Goal: Information Seeking & Learning: Learn about a topic

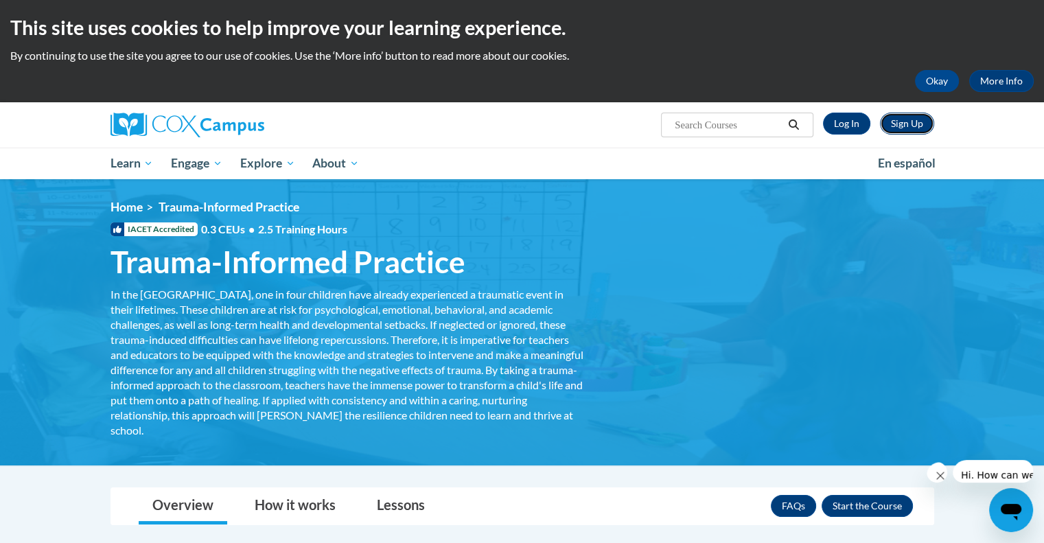
click at [916, 125] on link "Sign Up" at bounding box center [907, 124] width 54 height 22
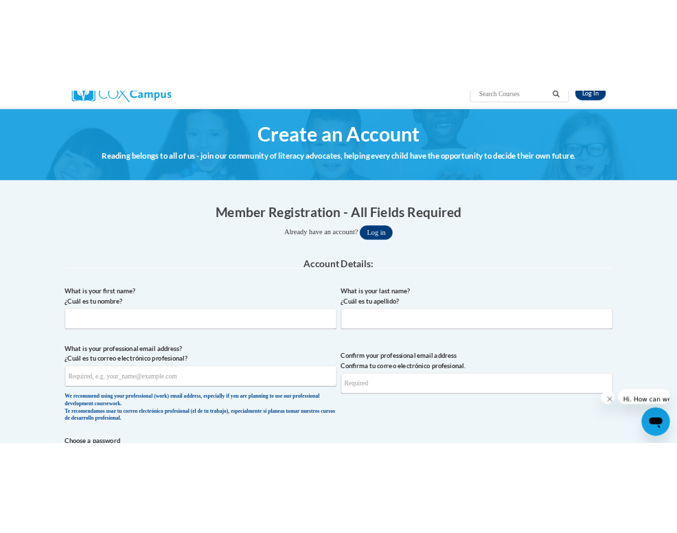
scroll to position [373, 0]
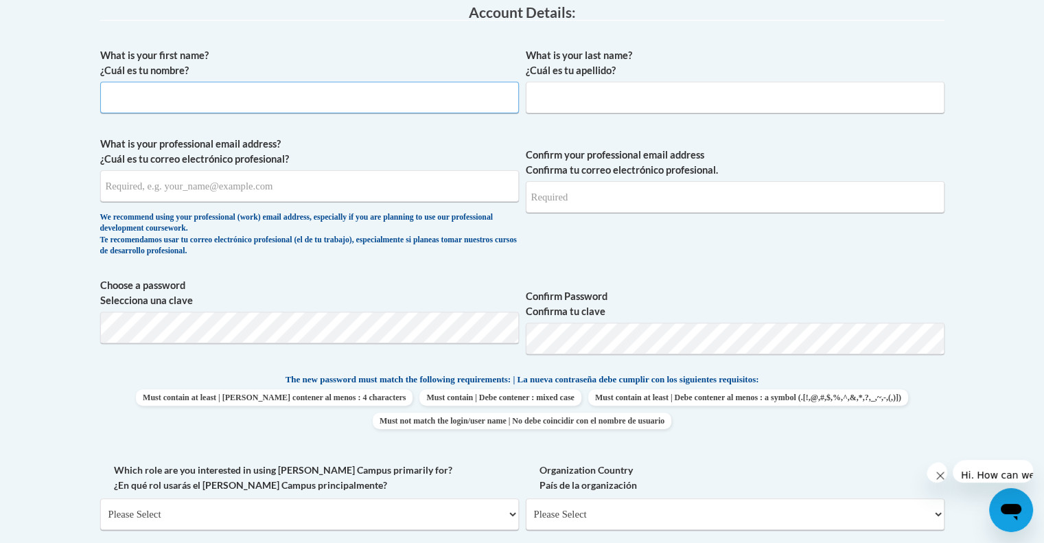
click at [154, 98] on input "What is your first name? ¿Cuál es tu nombre?" at bounding box center [309, 98] width 419 height 32
type input "Candace"
type input "[PERSON_NAME]"
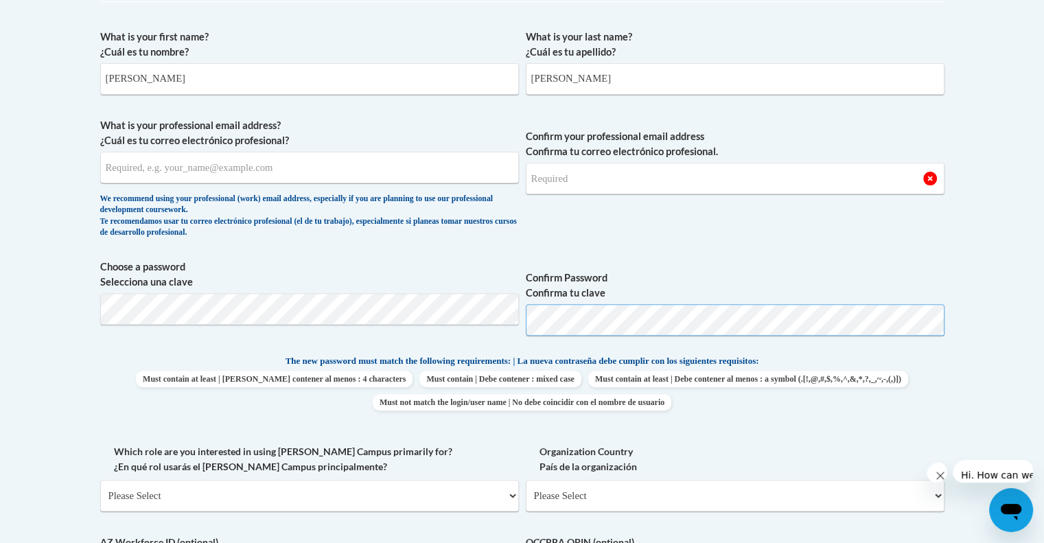
scroll to position [0, 0]
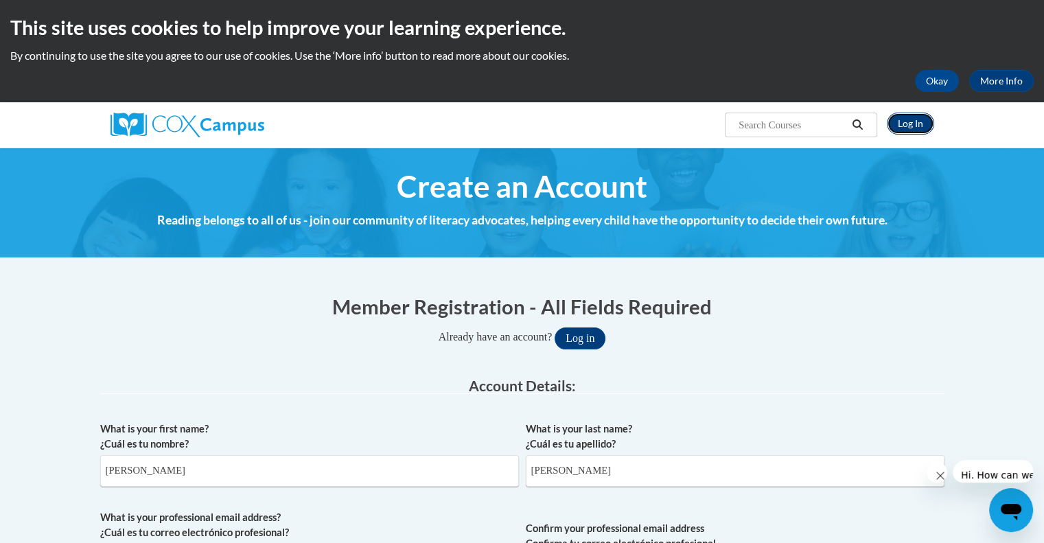
drag, startPoint x: 899, startPoint y: 130, endPoint x: 903, endPoint y: 117, distance: 13.9
click at [903, 117] on link "Log In" at bounding box center [910, 124] width 47 height 22
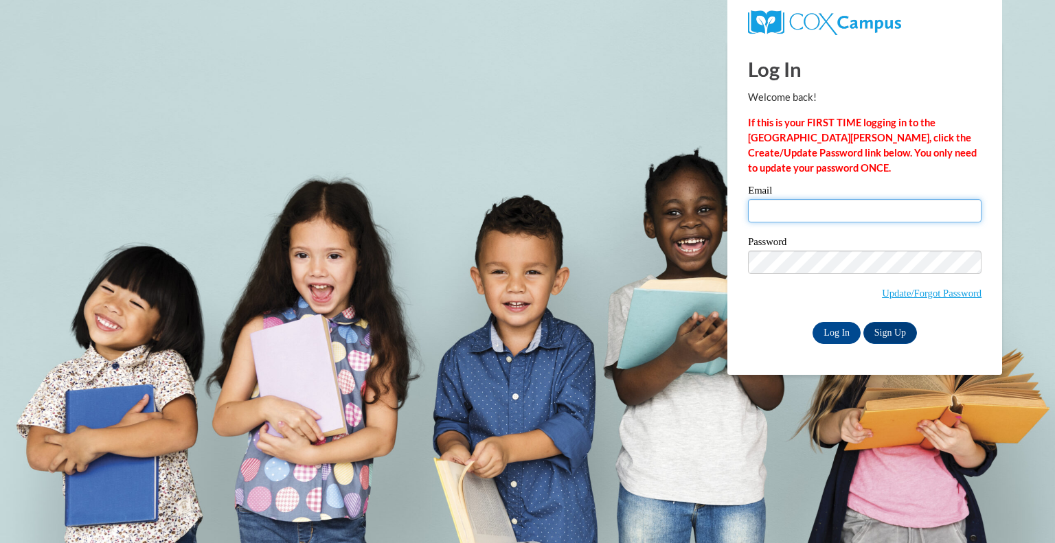
click at [815, 206] on input "Email" at bounding box center [864, 210] width 233 height 23
type input "[EMAIL_ADDRESS][DOMAIN_NAME]"
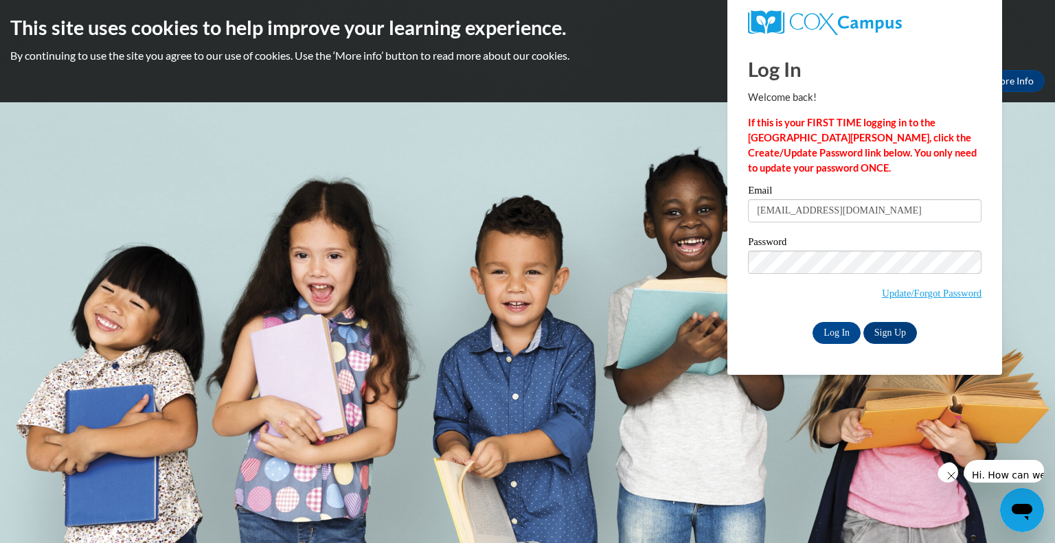
click at [810, 332] on div "Log In Sign Up" at bounding box center [864, 333] width 233 height 22
click at [831, 332] on input "Log In" at bounding box center [836, 333] width 48 height 22
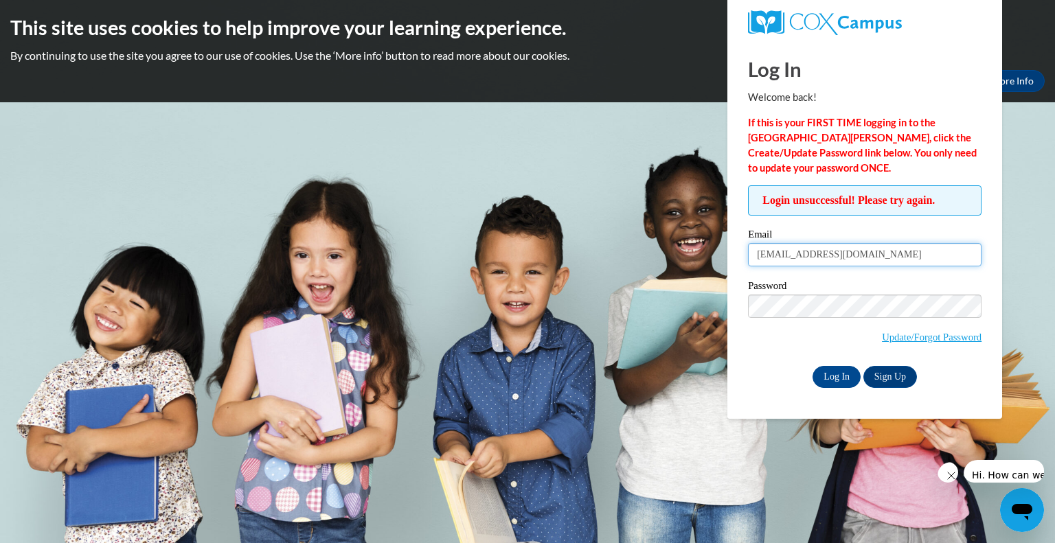
click at [869, 253] on input "buckeye1275@gmail.com" at bounding box center [864, 254] width 233 height 23
type input "b"
type input "[PERSON_NAME][EMAIL_ADDRESS][PERSON_NAME][PERSON_NAME][DOMAIN_NAME]"
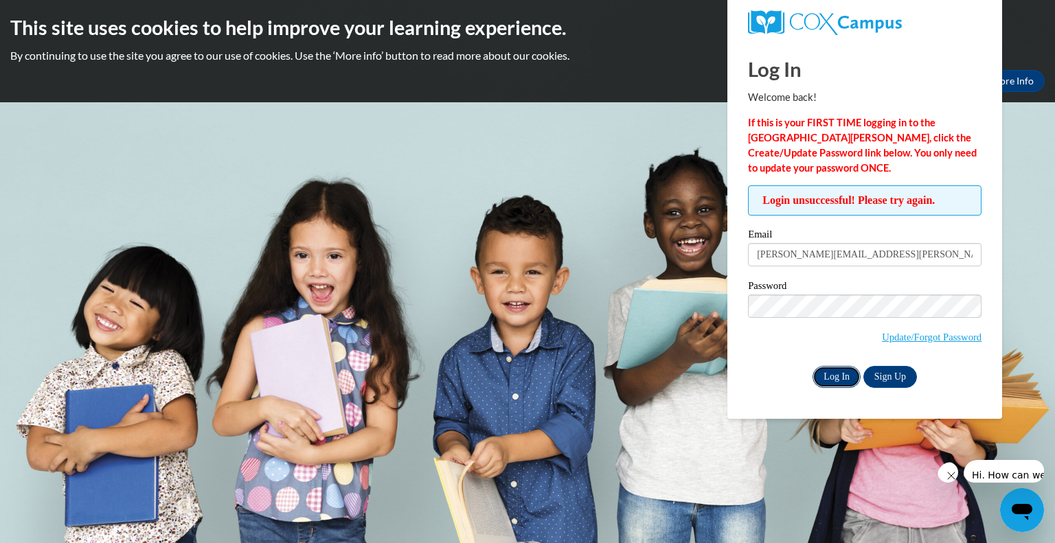
click at [843, 376] on input "Log In" at bounding box center [836, 377] width 48 height 22
click at [901, 373] on link "Sign Up" at bounding box center [890, 377] width 54 height 22
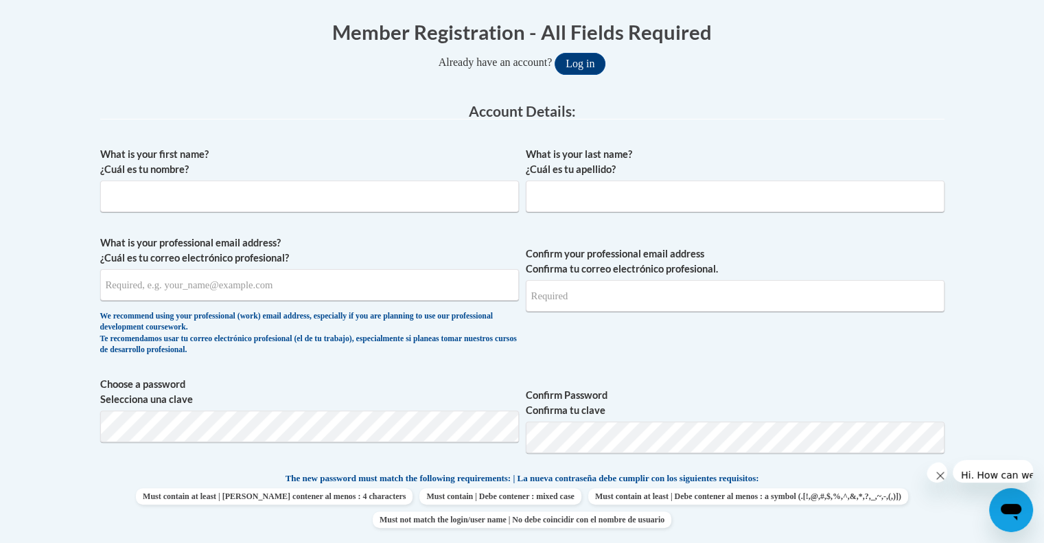
scroll to position [332, 0]
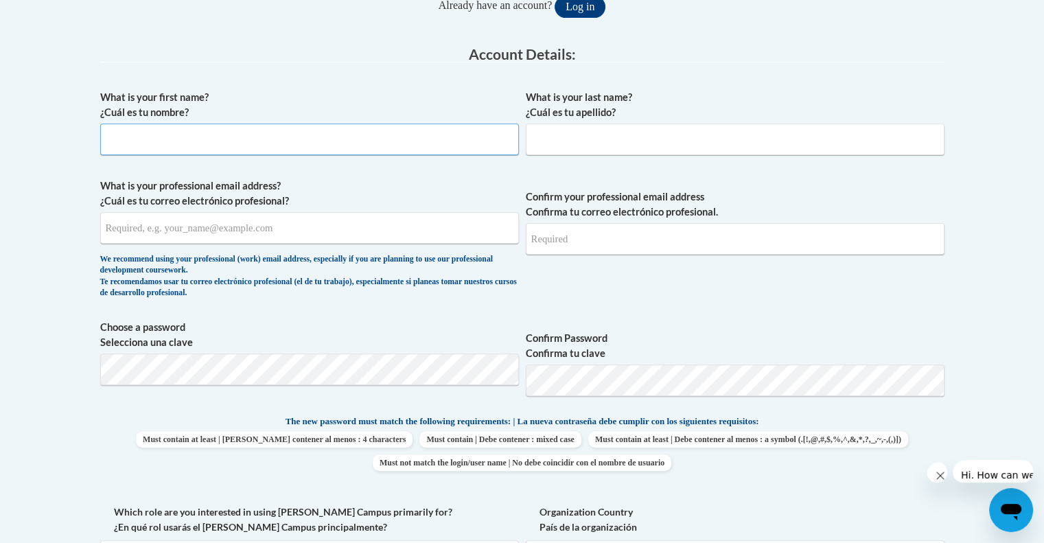
click at [251, 142] on input "What is your first name? ¿Cuál es tu nombre?" at bounding box center [309, 140] width 419 height 32
type input "[PERSON_NAME]"
click at [224, 231] on input "What is your professional email address? ¿Cuál es tu correo electrónico profesi…" at bounding box center [309, 228] width 419 height 32
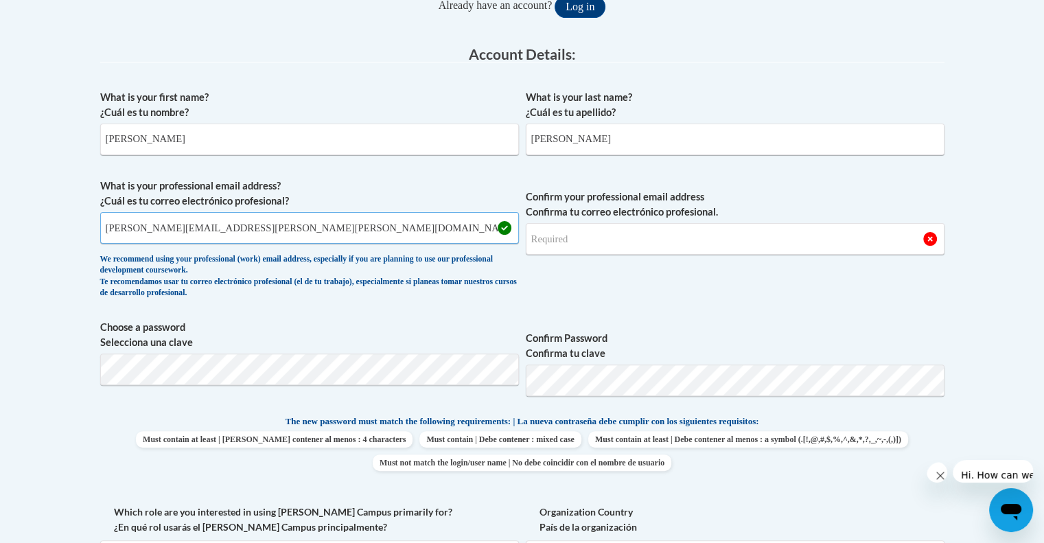
type input "[PERSON_NAME][EMAIL_ADDRESS][PERSON_NAME][PERSON_NAME][DOMAIN_NAME]"
click at [629, 232] on input "Confirm your professional email address Confirma tu correo electrónico profesio…" at bounding box center [735, 239] width 419 height 32
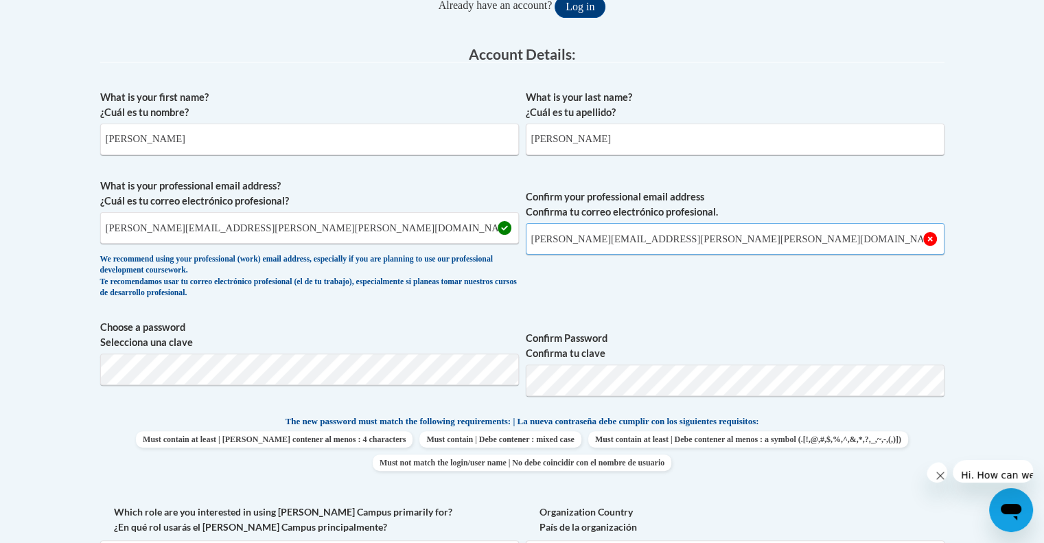
type input "[PERSON_NAME][EMAIL_ADDRESS][PERSON_NAME][PERSON_NAME][DOMAIN_NAME]"
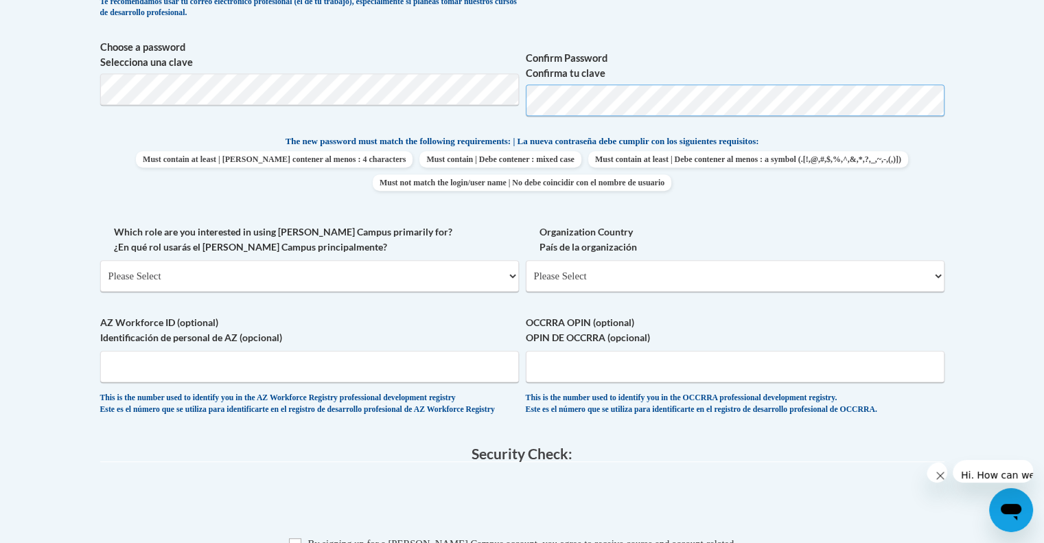
scroll to position [624, 0]
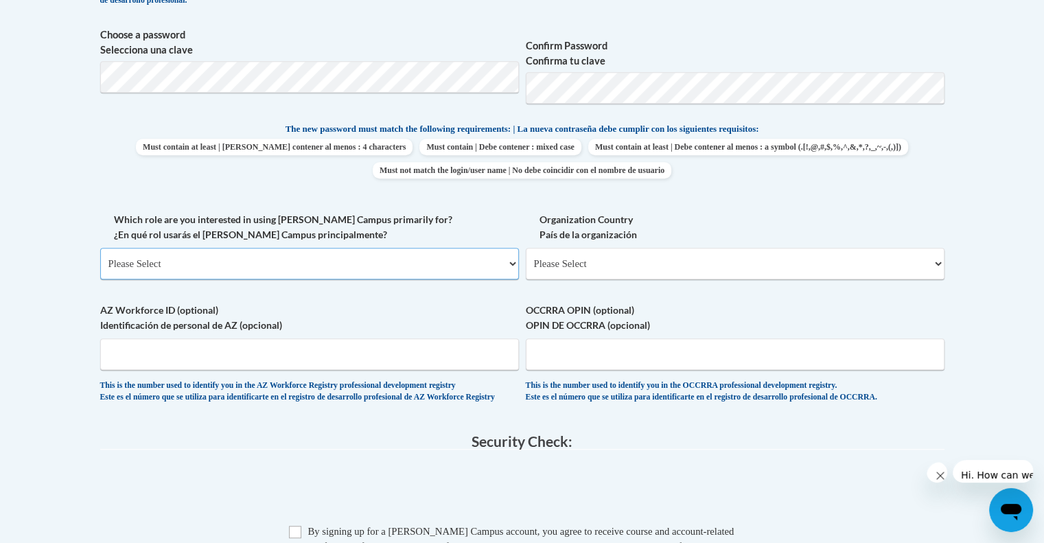
click at [308, 255] on select "Please Select College/University | Colegio/Universidad Community/Nonprofit Part…" at bounding box center [309, 264] width 419 height 32
select select "fbf2d438-af2f-41f8-98f1-81c410e29de3"
click at [100, 248] on select "Please Select College/University | Colegio/Universidad Community/Nonprofit Part…" at bounding box center [309, 264] width 419 height 32
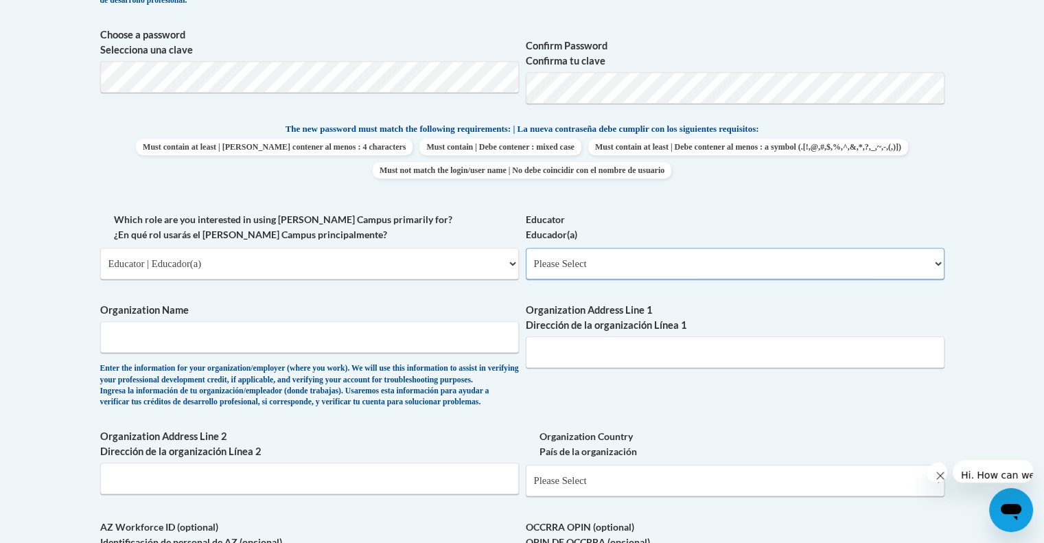
click at [577, 267] on select "Please Select Early Learning/Daycare Teacher/Family Home Care Provider | Maestr…" at bounding box center [735, 264] width 419 height 32
select select "8e40623d-54d0-45cd-9f92-5df65cd3f8cf"
click at [526, 248] on select "Please Select Early Learning/Daycare Teacher/Family Home Care Provider | Maestr…" at bounding box center [735, 264] width 419 height 32
click at [214, 341] on input "Organization Name" at bounding box center [309, 337] width 419 height 32
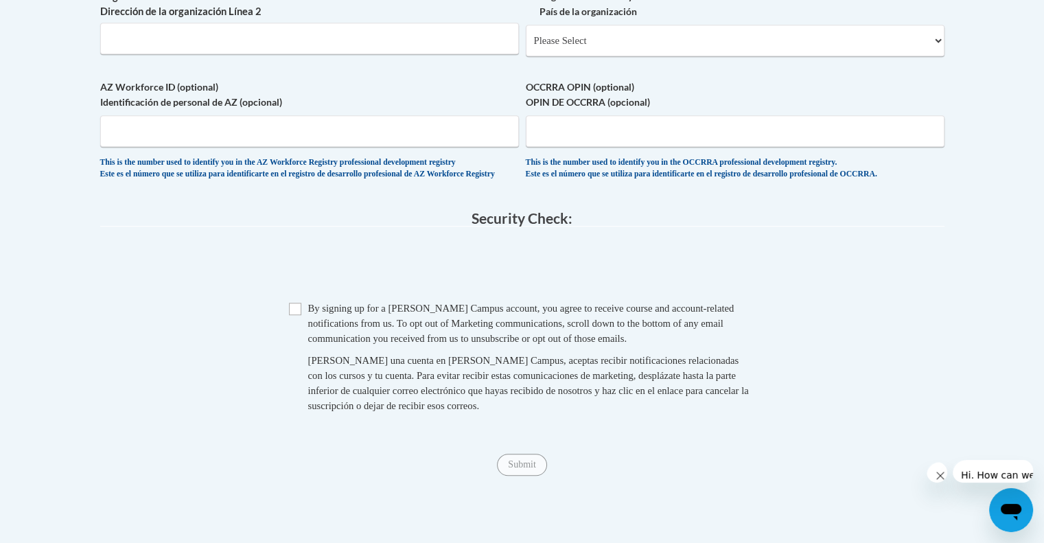
scroll to position [1098, 0]
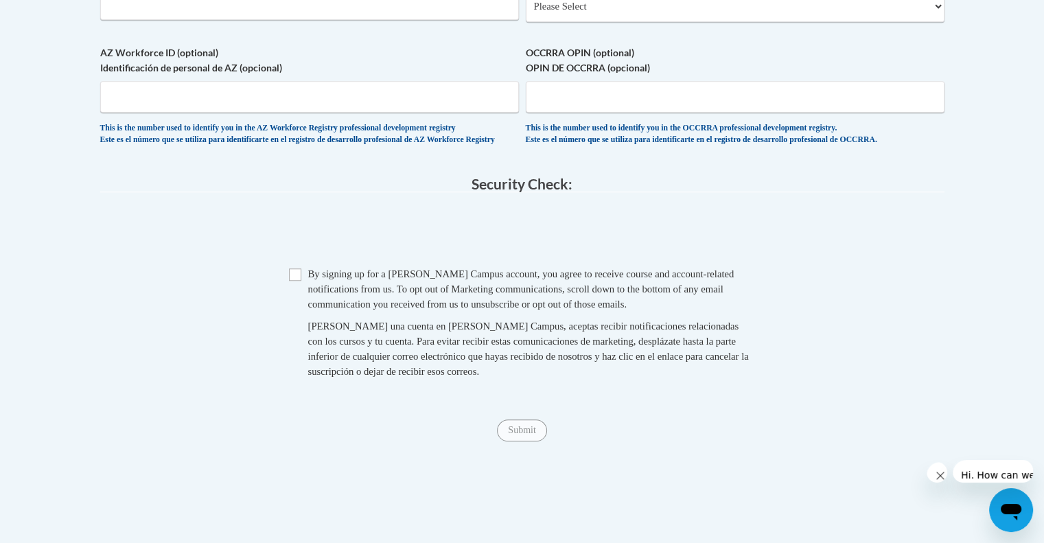
type input "Delmar School District"
click at [295, 281] on input "Checkbox" at bounding box center [295, 274] width 12 height 12
checkbox input "true"
click at [520, 441] on input "Submit" at bounding box center [521, 430] width 49 height 22
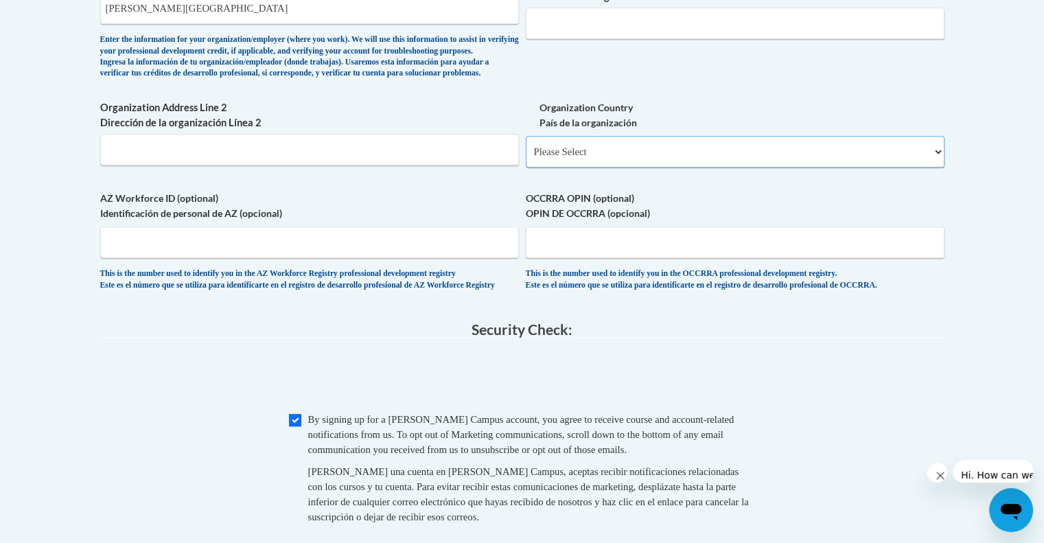
drag, startPoint x: 882, startPoint y: 154, endPoint x: 563, endPoint y: 178, distance: 320.1
click at [563, 168] on select "Please Select United States | Estados Unidos Outside of the United States | Fue…" at bounding box center [735, 152] width 419 height 32
select select "ad49bcad-a171-4b2e-b99c-48b446064914"
click at [526, 150] on select "Please Select United States | Estados Unidos Outside of the United States | Fue…" at bounding box center [735, 152] width 419 height 32
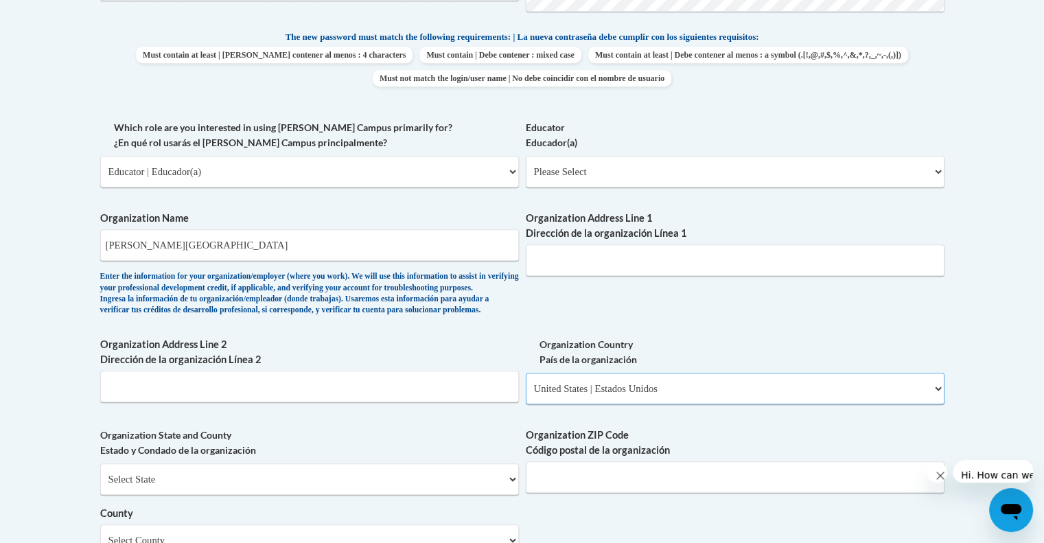
scroll to position [684, 0]
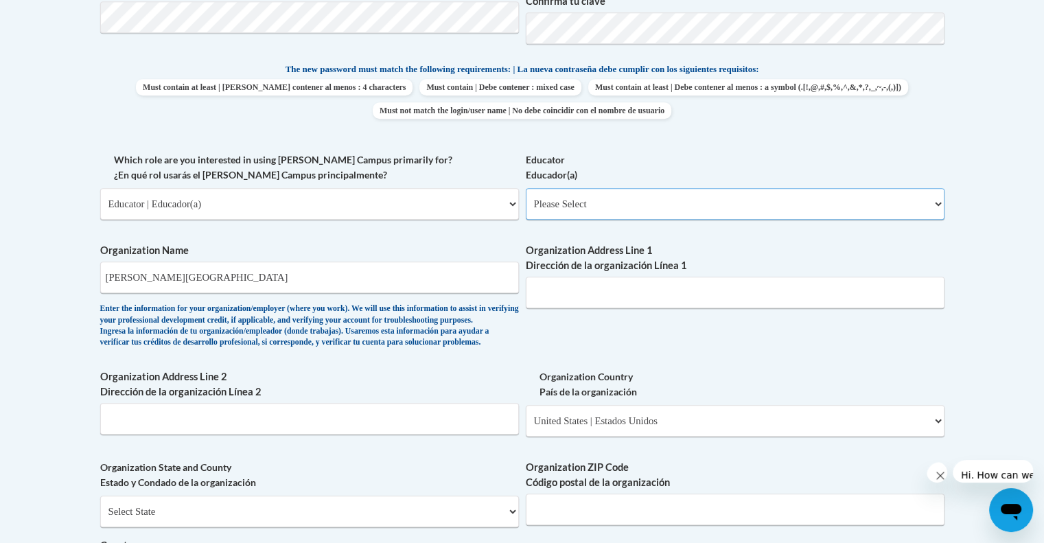
click at [612, 205] on select "Please Select Early Learning/Daycare Teacher/Family Home Care Provider | Maestr…" at bounding box center [735, 204] width 419 height 32
select select "67563ca1-16dc-4830-a7b3-94a34bed3689"
click at [526, 188] on select "Please Select Early Learning/Daycare Teacher/Family Home Care Provider | Maestr…" at bounding box center [735, 204] width 419 height 32
click at [576, 288] on input "Organization Address Line 1 Dirección de la organización Línea 1" at bounding box center [735, 293] width 419 height 32
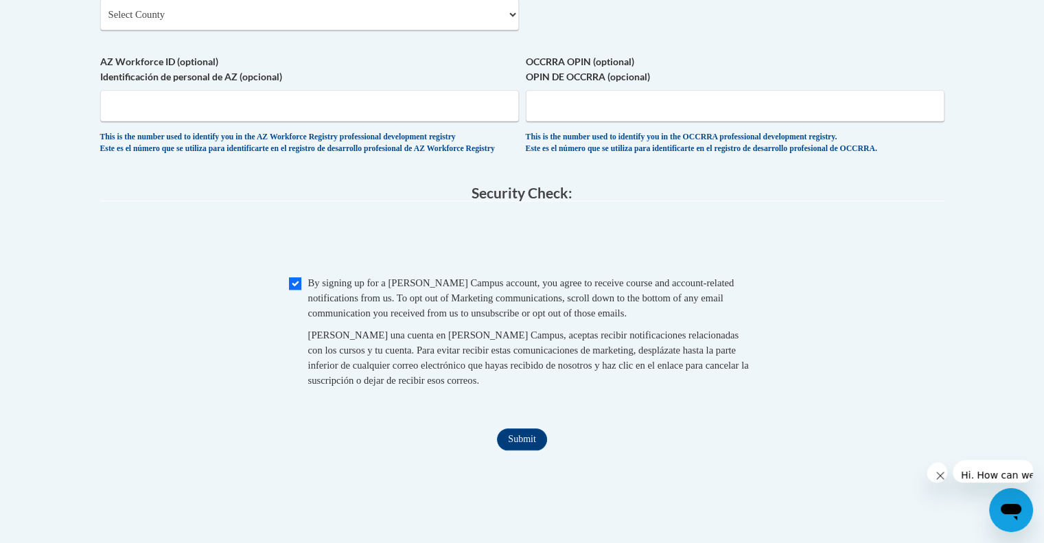
scroll to position [620, 0]
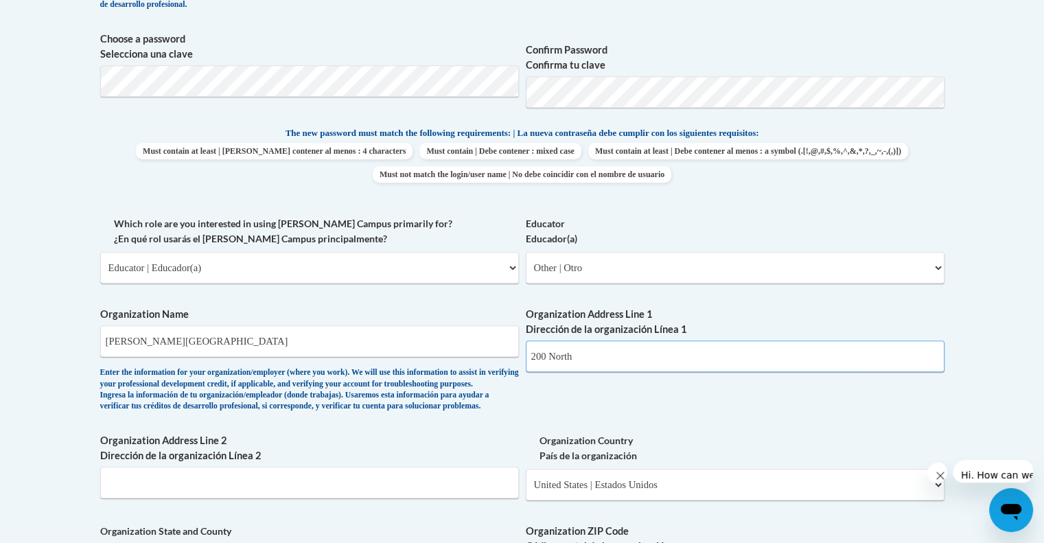
click at [592, 342] on input "200 North" at bounding box center [735, 357] width 419 height 32
type input "200 North 8th Street"
click at [284, 498] on input "Organization Address Line 2 Dirección de la organización Línea 2" at bounding box center [309, 483] width 419 height 32
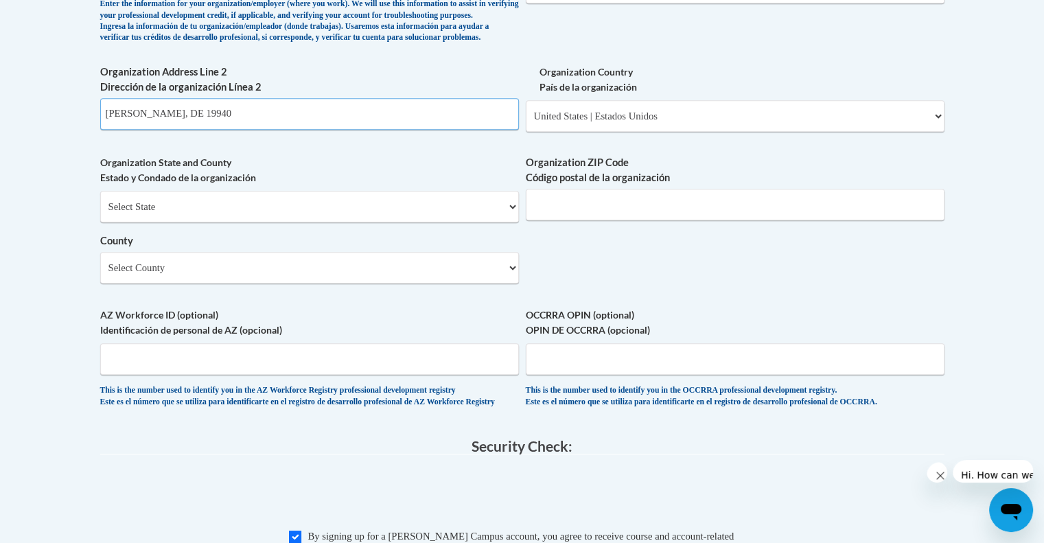
scroll to position [991, 0]
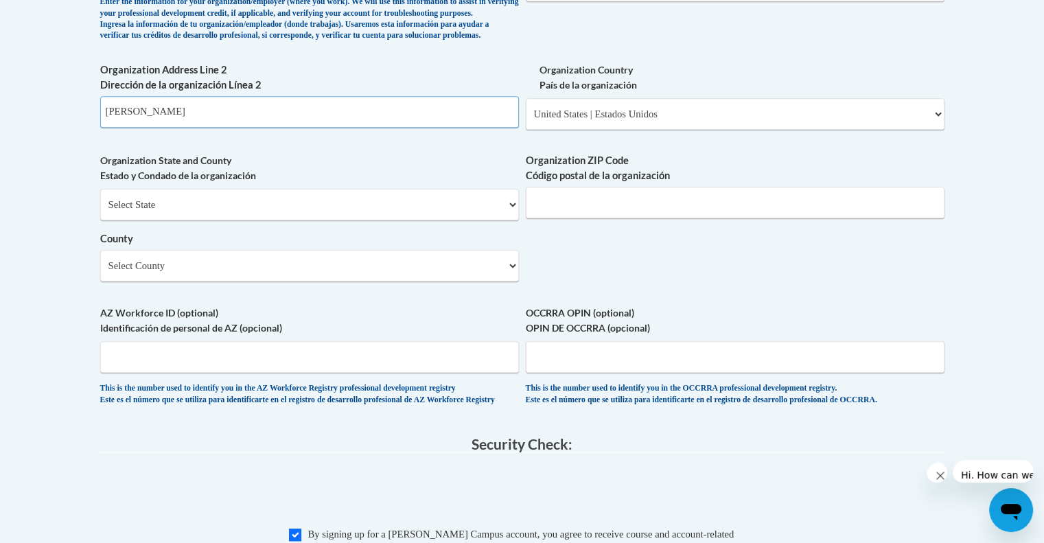
type input "Delmar"
click at [184, 220] on select "Select State Alabama Alaska Arizona Arkansas California Colorado Connecticut De…" at bounding box center [309, 205] width 419 height 32
select select "Delaware"
click at [100, 203] on select "Select State Alabama Alaska Arizona Arkansas California Colorado Connecticut De…" at bounding box center [309, 205] width 419 height 32
drag, startPoint x: 456, startPoint y: 275, endPoint x: 363, endPoint y: 282, distance: 92.9
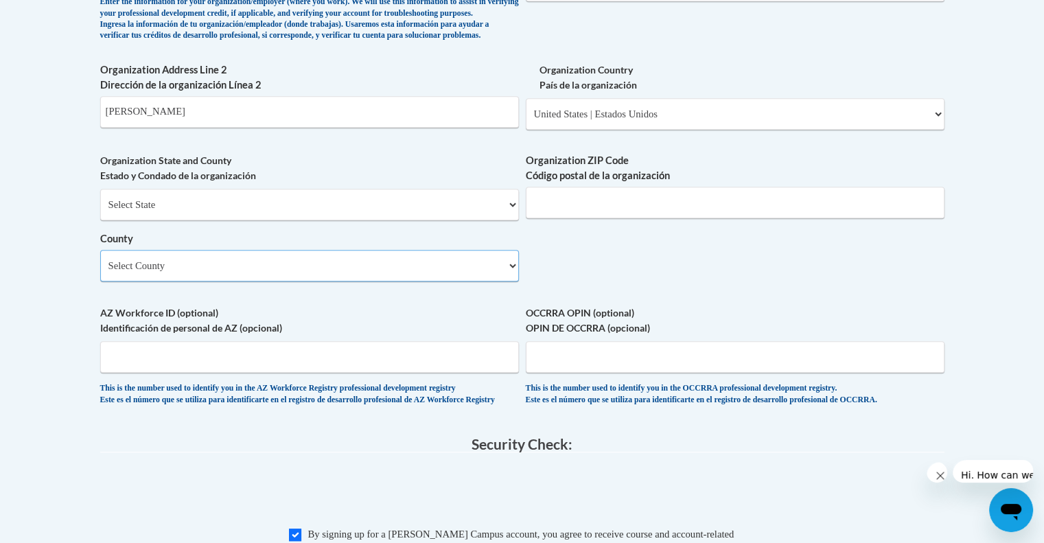
click at [363, 281] on select "Select County Kent New Castle Sussex" at bounding box center [309, 266] width 419 height 32
select select "Sussex"
click at [100, 264] on select "Select County Kent New Castle Sussex" at bounding box center [309, 266] width 419 height 32
click at [562, 214] on input "Organization ZIP Code Código postal de la organización" at bounding box center [735, 203] width 419 height 32
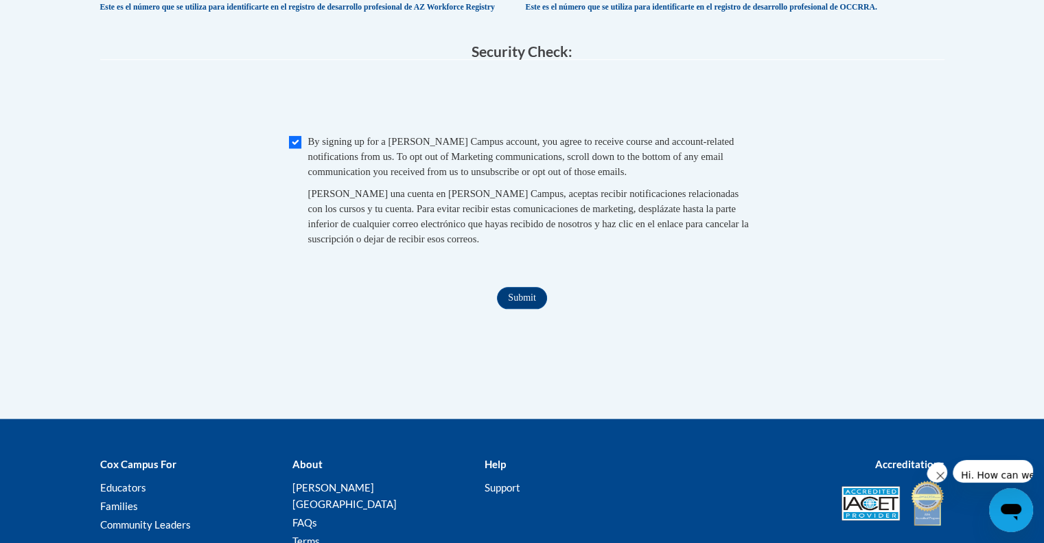
scroll to position [1510, 0]
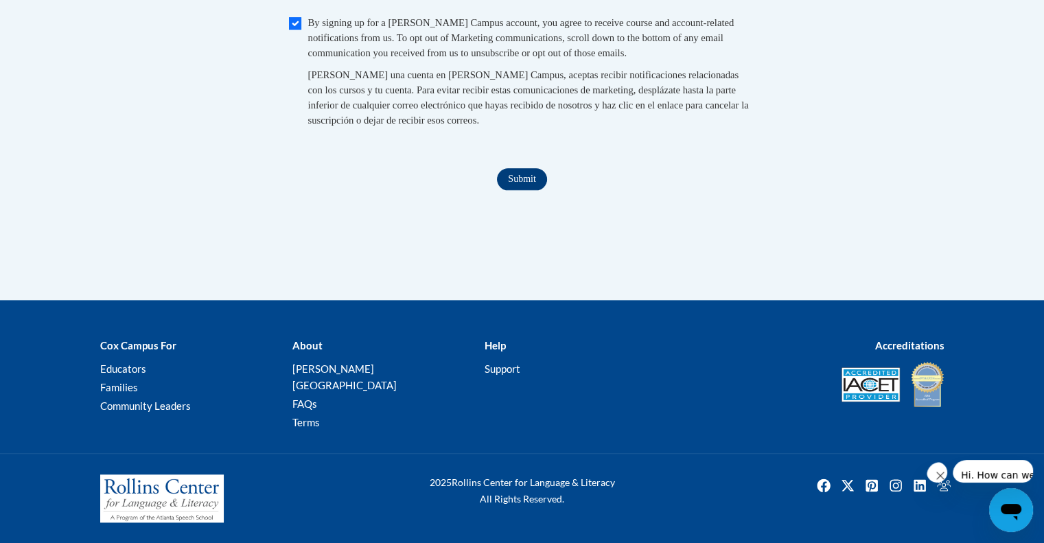
type input "19940"
click at [522, 190] on input "Submit" at bounding box center [521, 179] width 49 height 22
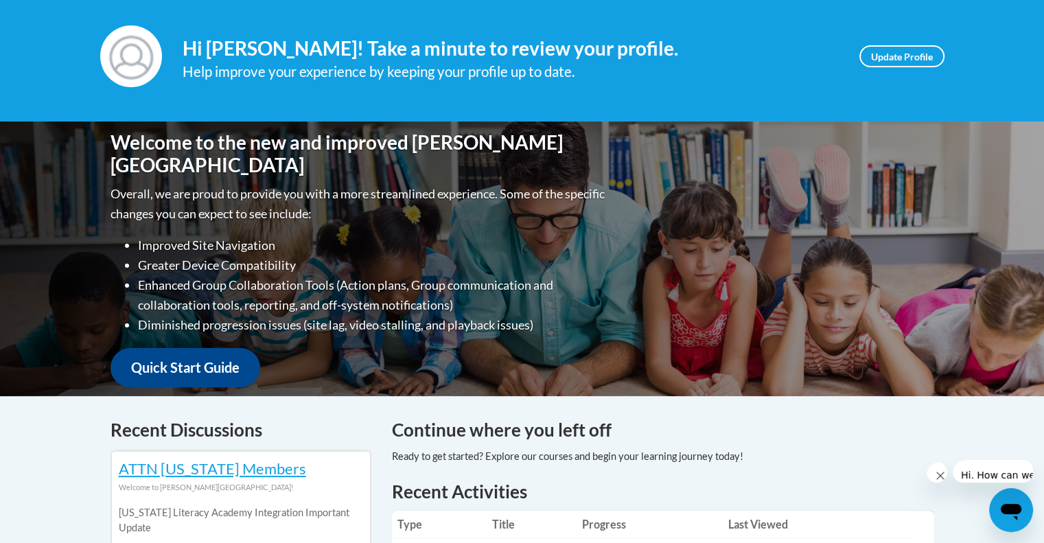
scroll to position [7, 0]
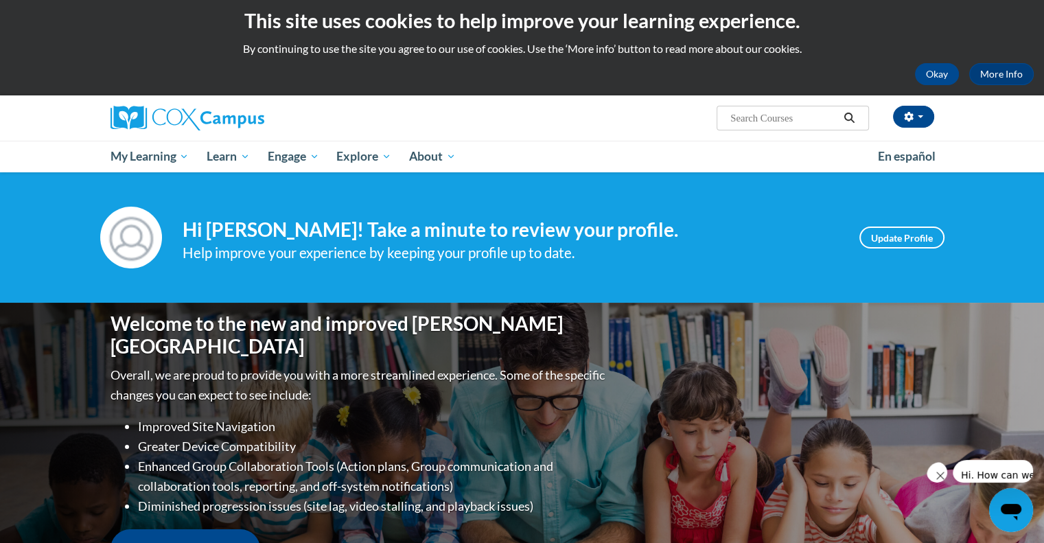
click at [794, 113] on input "Search..." at bounding box center [784, 118] width 110 height 16
type input "Trauma informed practice"
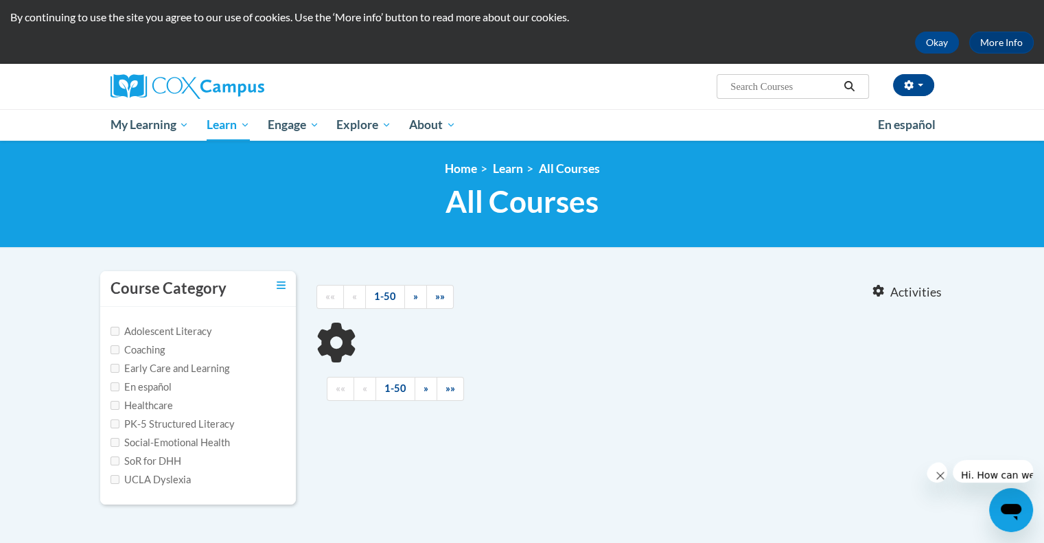
scroll to position [124, 0]
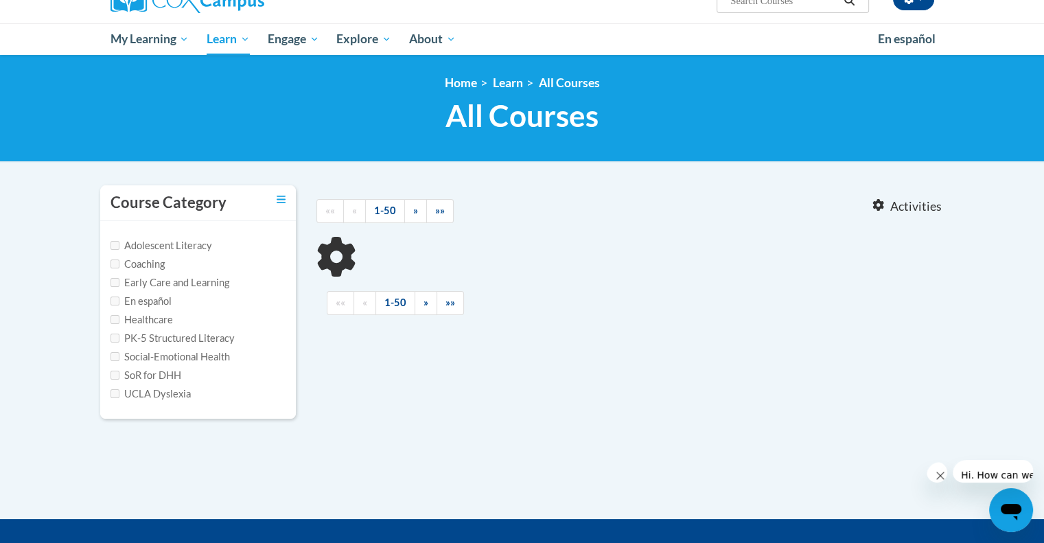
type input "Trauma informed practice"
click at [117, 354] on input "Social-Emotional Health" at bounding box center [115, 356] width 9 height 9
checkbox input "true"
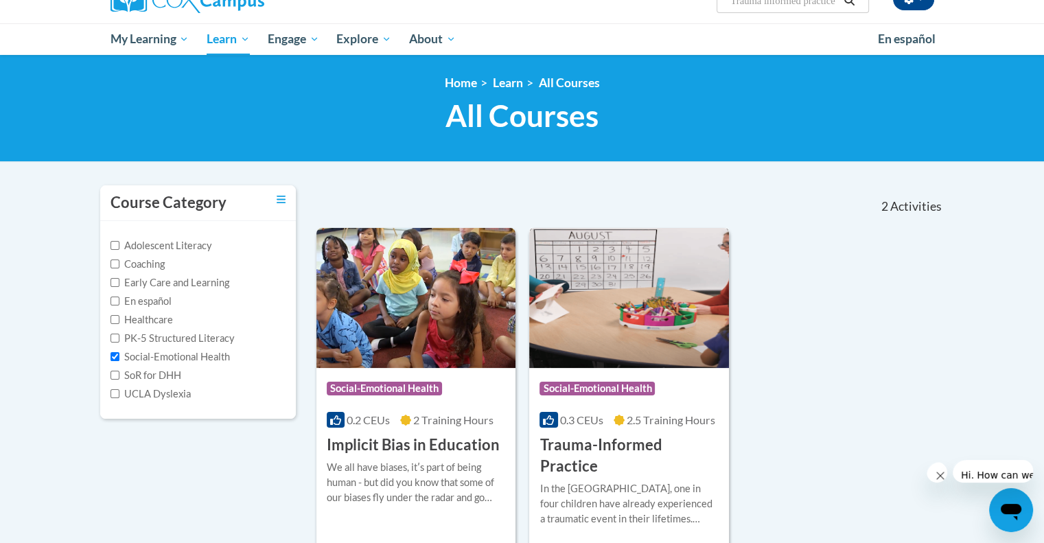
click at [610, 387] on span "Social-Emotional Health" at bounding box center [597, 389] width 115 height 14
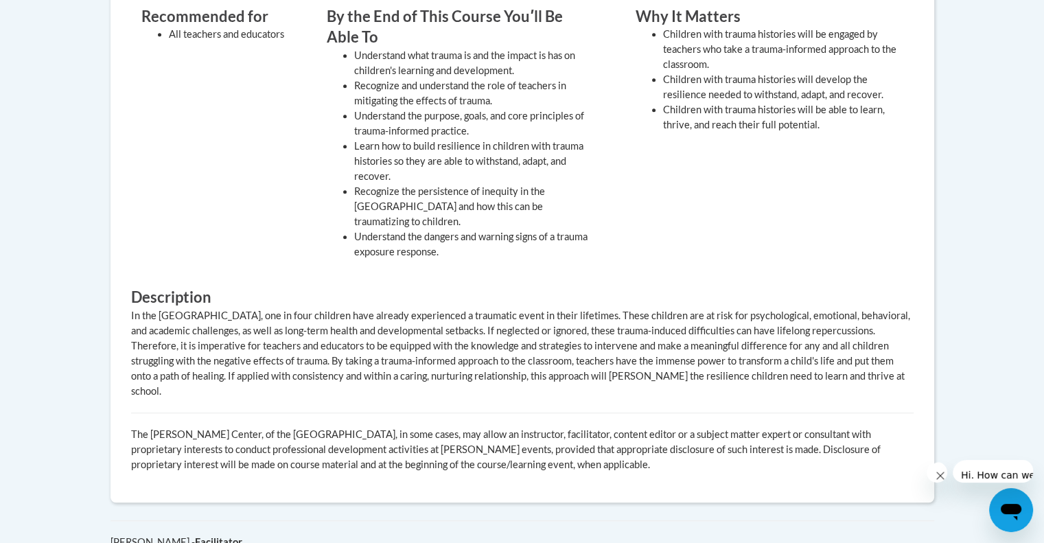
scroll to position [310, 0]
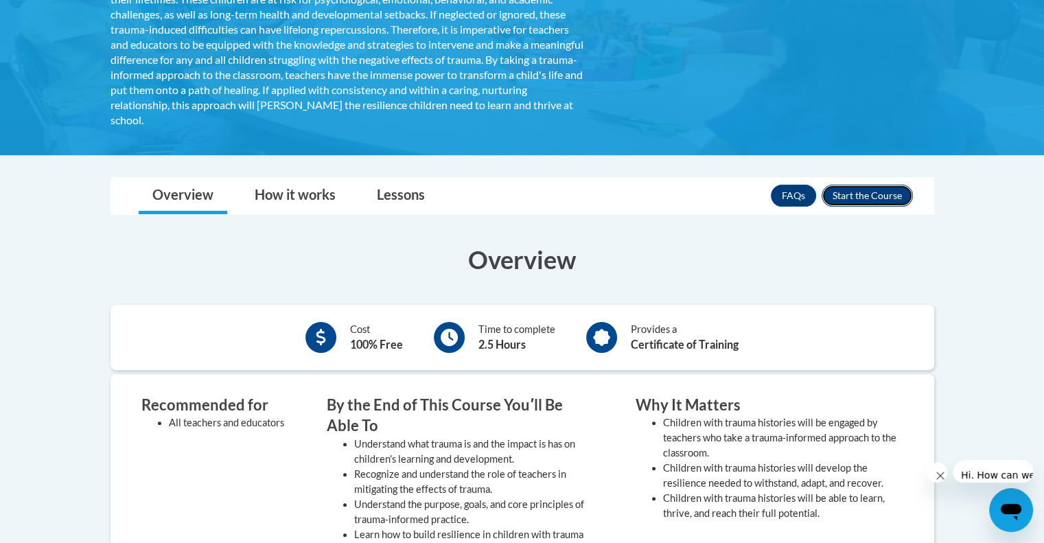
click at [838, 194] on button "Enroll" at bounding box center [867, 196] width 91 height 22
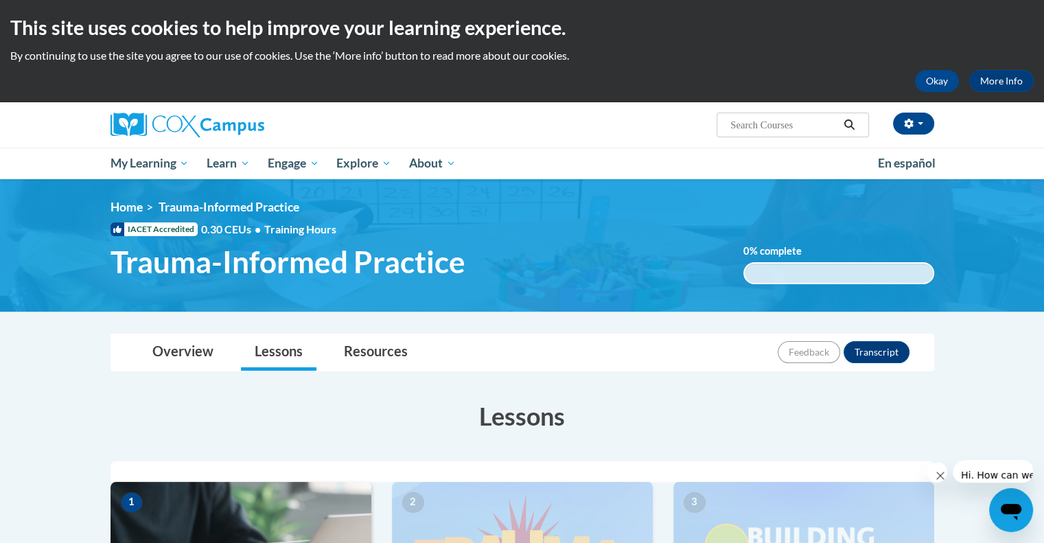
scroll to position [87, 0]
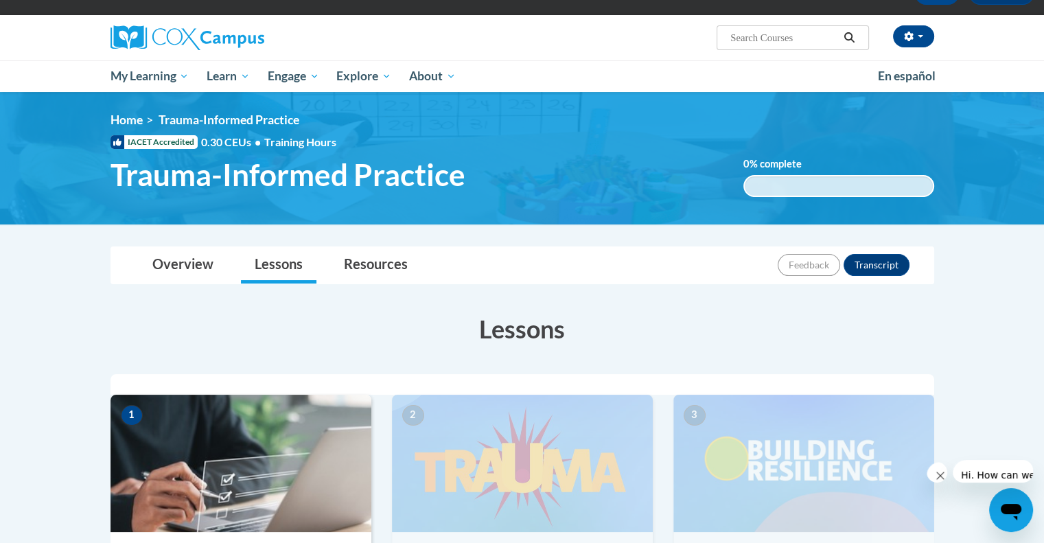
drag, startPoint x: 1050, startPoint y: 139, endPoint x: 1047, endPoint y: 172, distance: 33.1
click at [1044, 172] on html "This site uses cookies to help improve your learning experience. By continuing …" at bounding box center [522, 184] width 1044 height 543
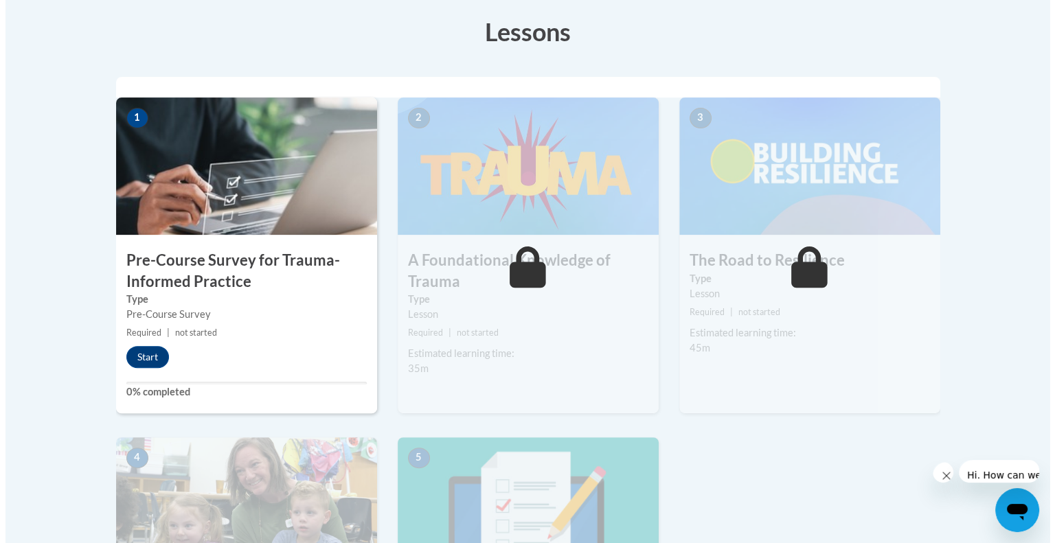
scroll to position [476, 0]
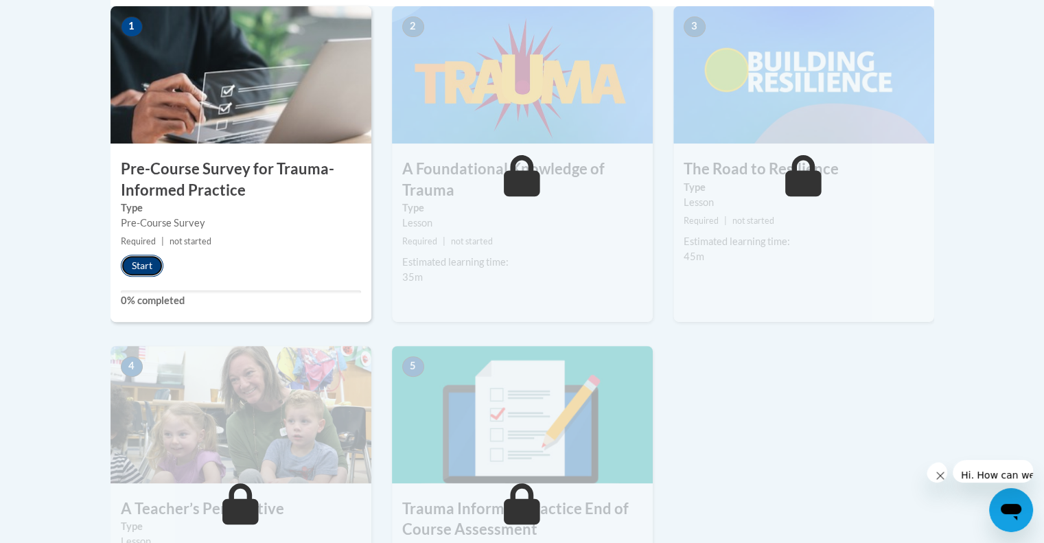
click at [143, 265] on button "Start" at bounding box center [142, 266] width 43 height 22
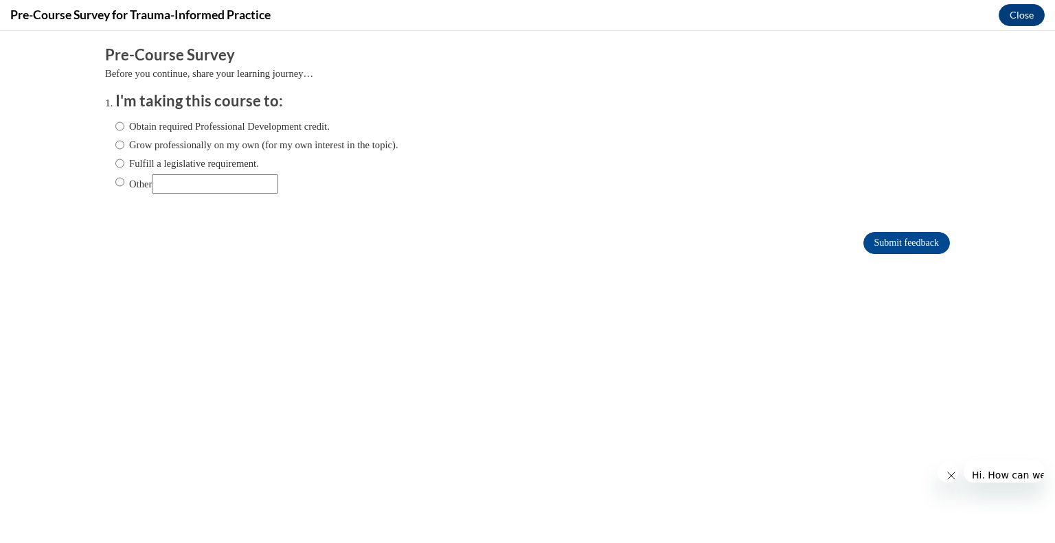
scroll to position [0, 0]
click at [174, 133] on label "Obtain required Professional Development credit." at bounding box center [222, 126] width 214 height 15
click at [124, 133] on input "Obtain required Professional Development credit." at bounding box center [119, 126] width 9 height 15
radio input "true"
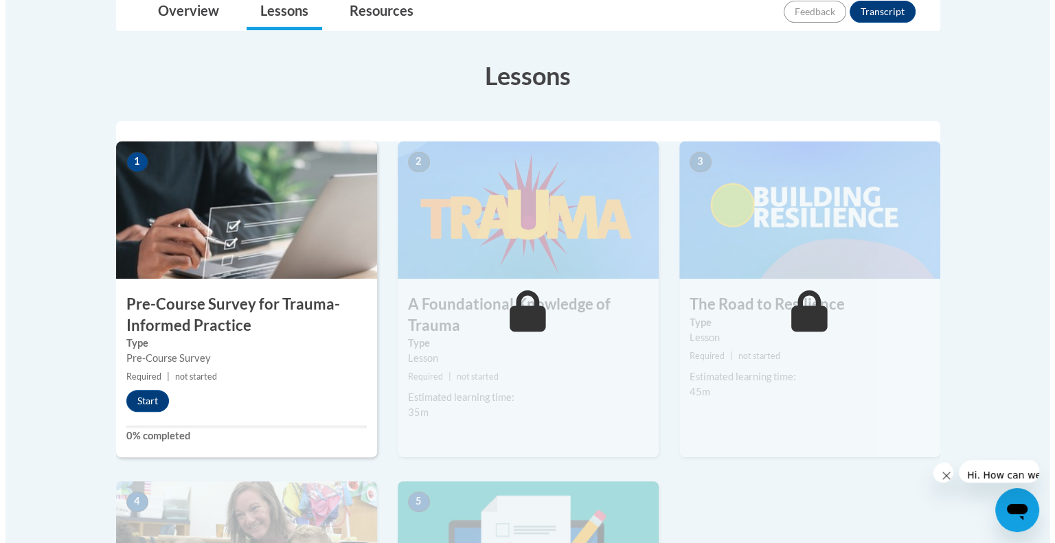
scroll to position [362, 0]
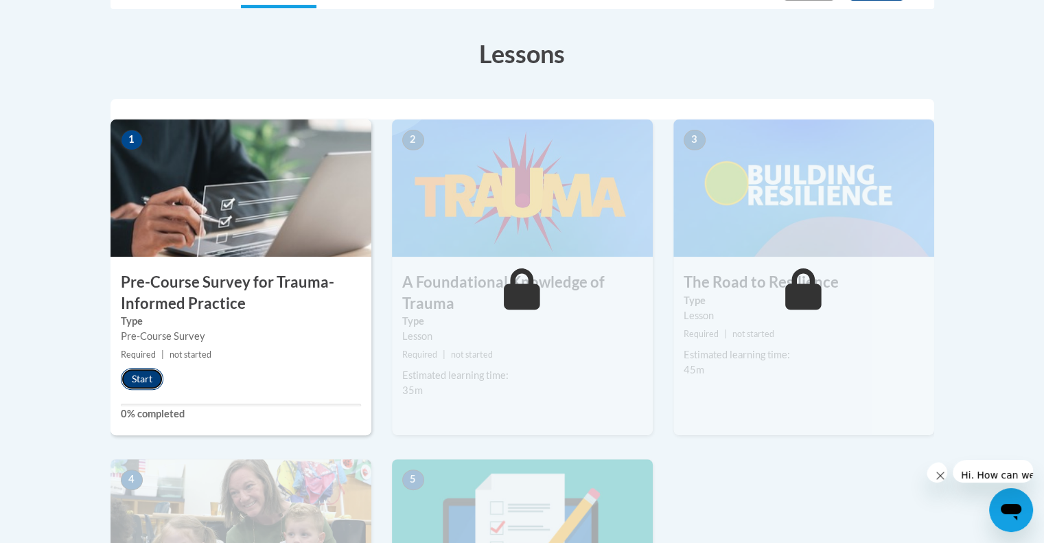
click at [145, 387] on button "Start" at bounding box center [142, 379] width 43 height 22
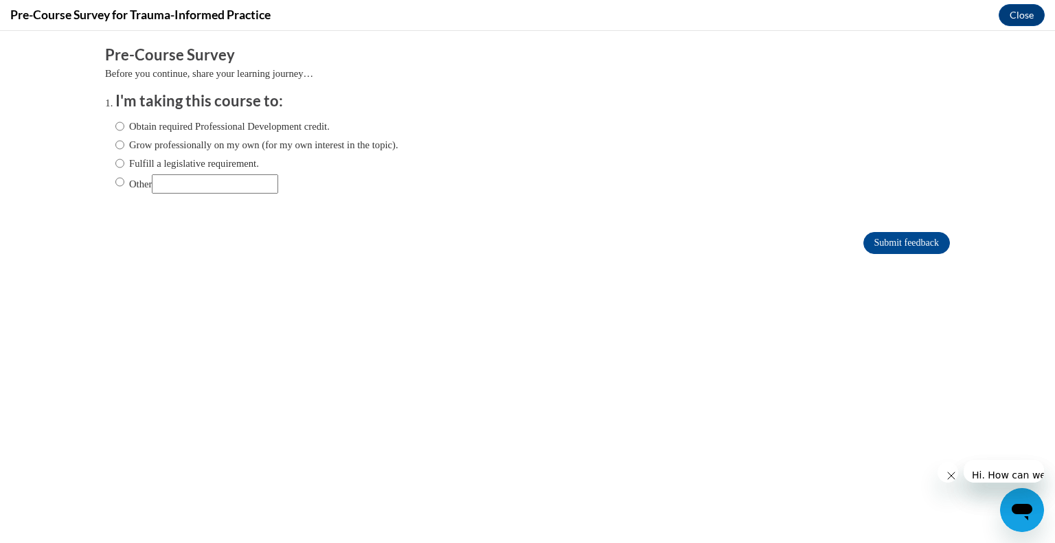
scroll to position [0, 0]
click at [150, 126] on label "Obtain required Professional Development credit." at bounding box center [222, 126] width 214 height 15
click at [124, 126] on input "Obtain required Professional Development credit." at bounding box center [119, 126] width 9 height 15
radio input "true"
click at [886, 244] on input "Submit feedback" at bounding box center [906, 243] width 87 height 22
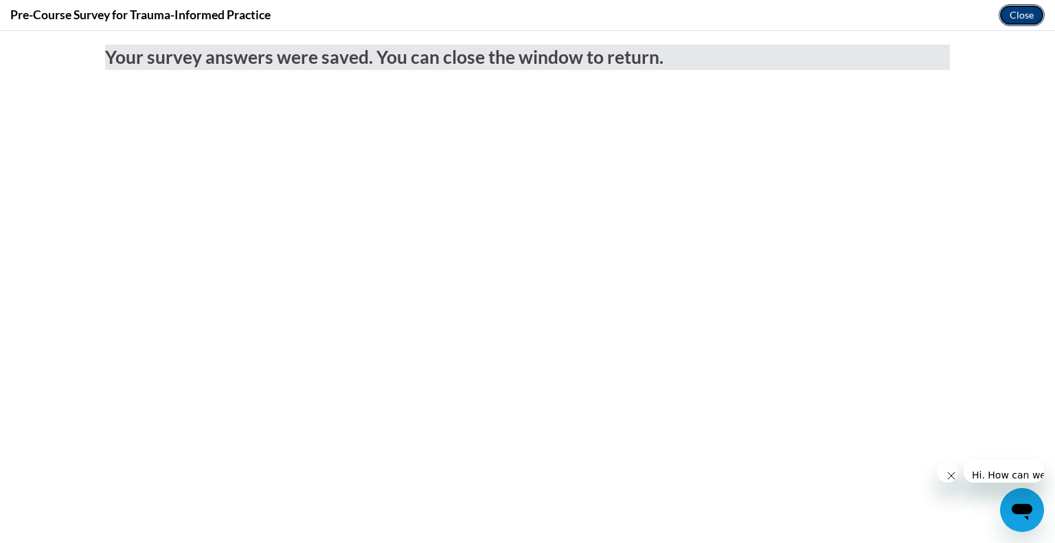
click at [1030, 12] on button "Close" at bounding box center [1021, 15] width 46 height 22
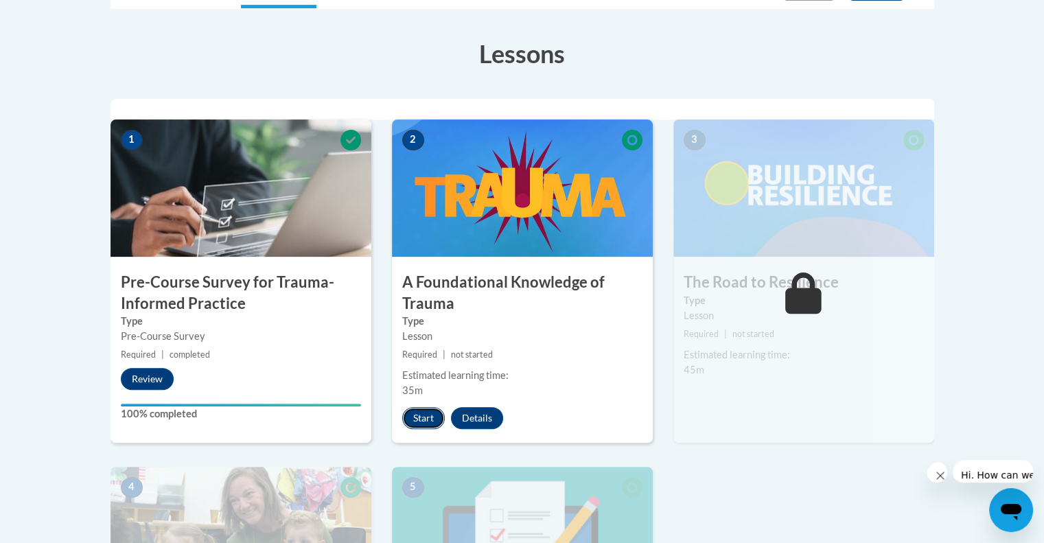
click at [415, 414] on button "Start" at bounding box center [423, 418] width 43 height 22
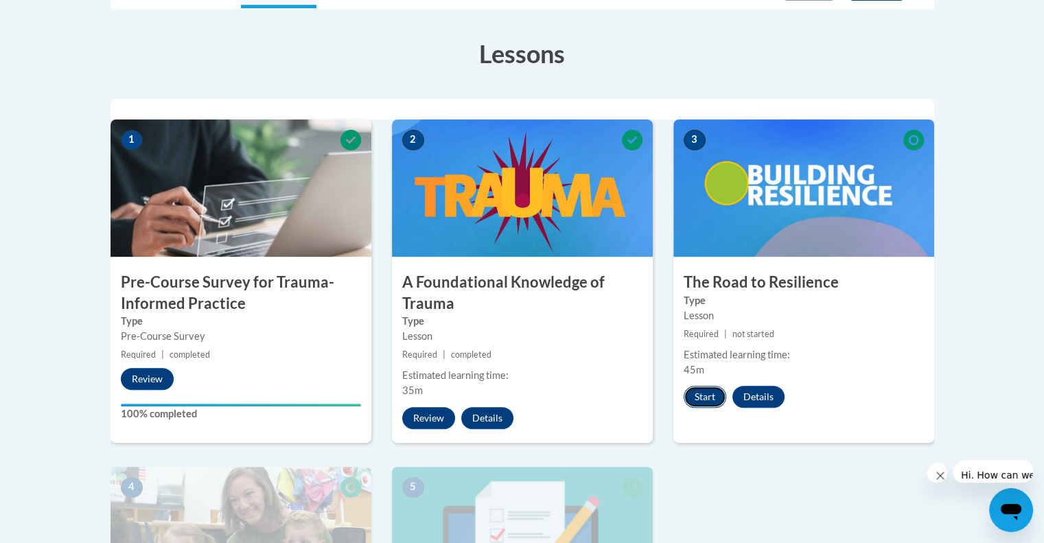
click at [693, 400] on button "Start" at bounding box center [705, 397] width 43 height 22
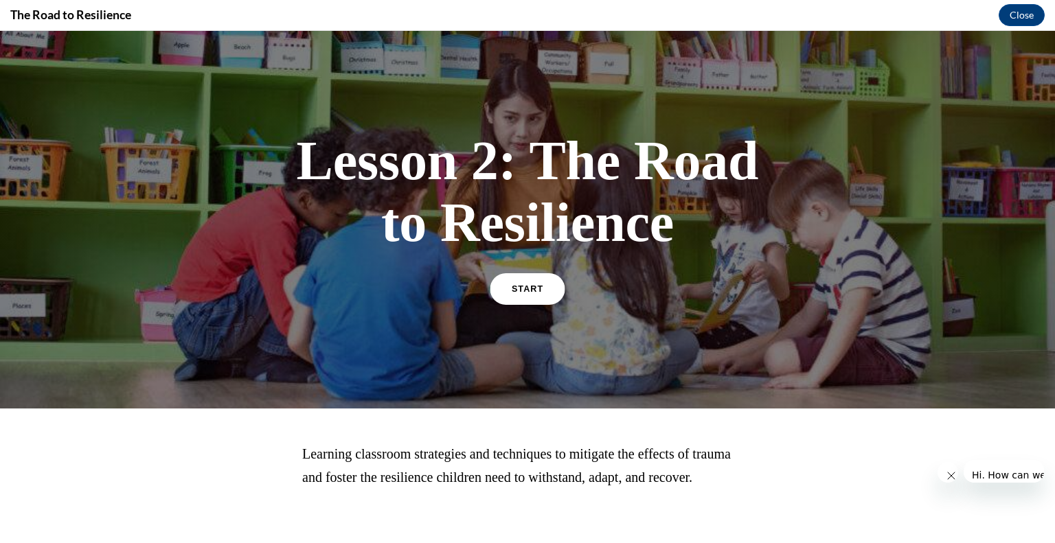
click at [533, 273] on link "START" at bounding box center [527, 289] width 75 height 32
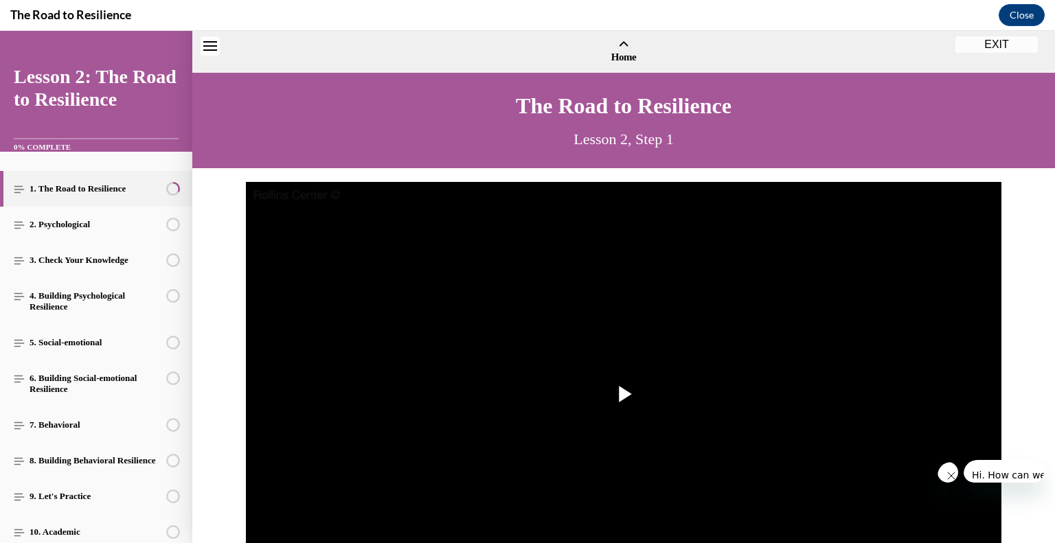
scroll to position [31, 0]
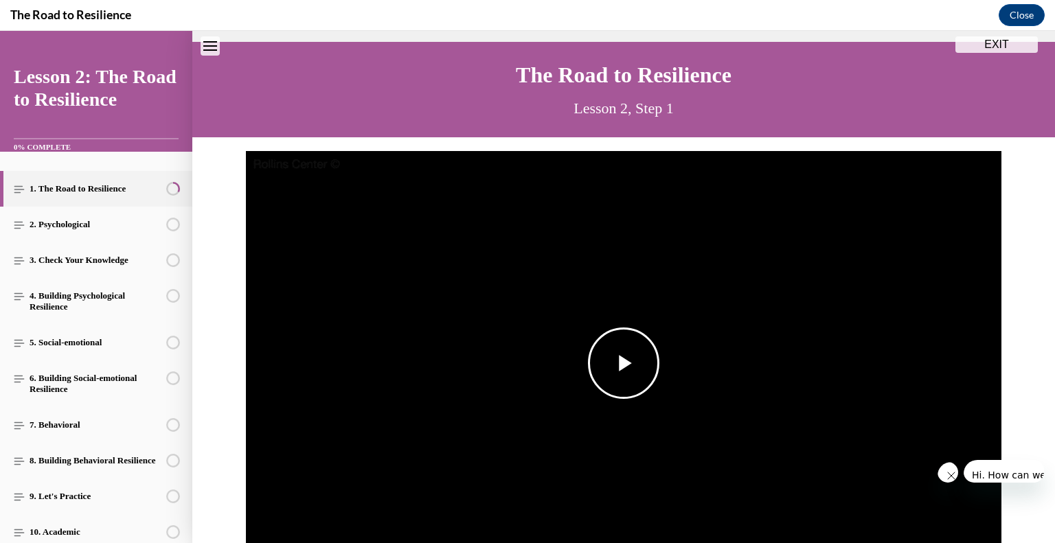
click at [623, 363] on span "Video player" at bounding box center [623, 363] width 0 height 0
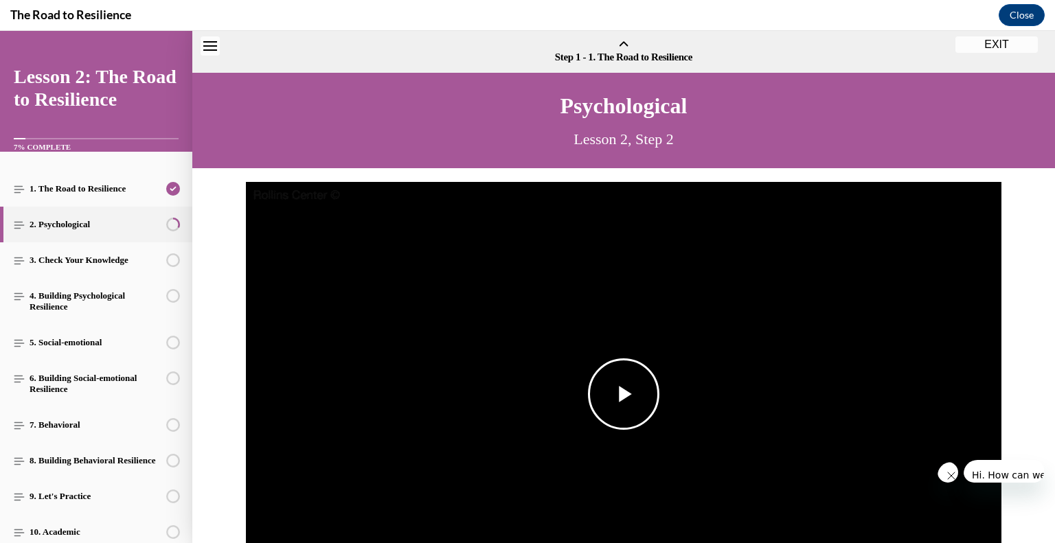
scroll to position [32, 0]
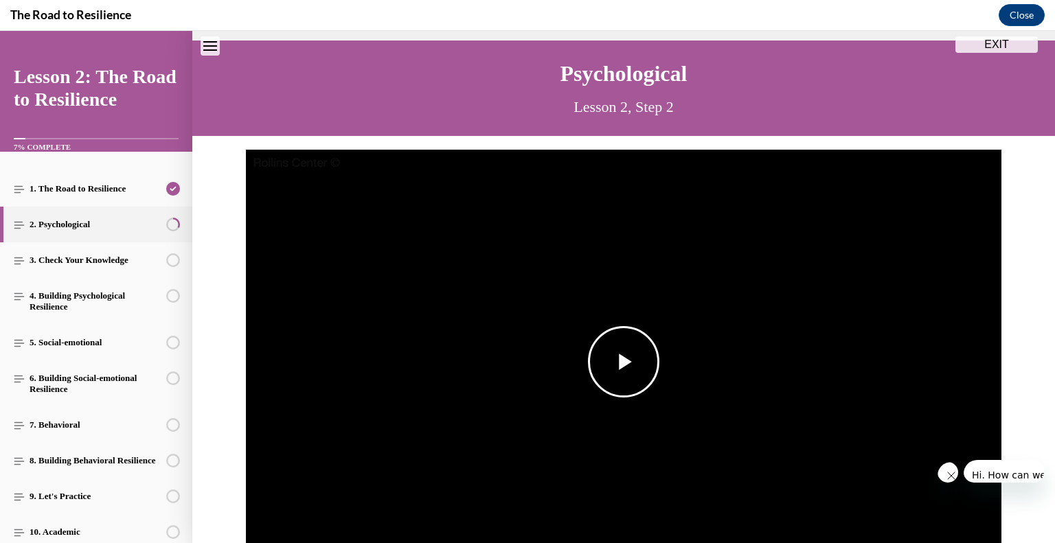
click at [623, 362] on span "Video player" at bounding box center [623, 362] width 0 height 0
click at [587, 263] on div "Video Player is loading. Play Video Pause Loaded : 0% 0:00 Remaining Time - -:-…" at bounding box center [623, 362] width 755 height 425
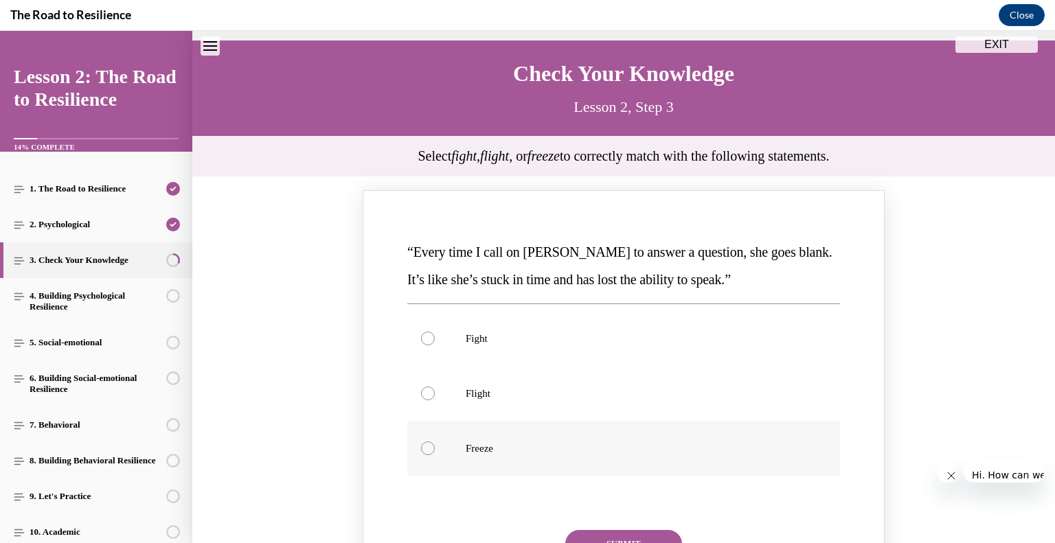
click at [476, 441] on p "Freeze" at bounding box center [635, 448] width 340 height 14
click at [435, 441] on input "Freeze" at bounding box center [428, 448] width 14 height 14
radio input "true"
click at [580, 530] on button "SUBMIT" at bounding box center [623, 543] width 117 height 27
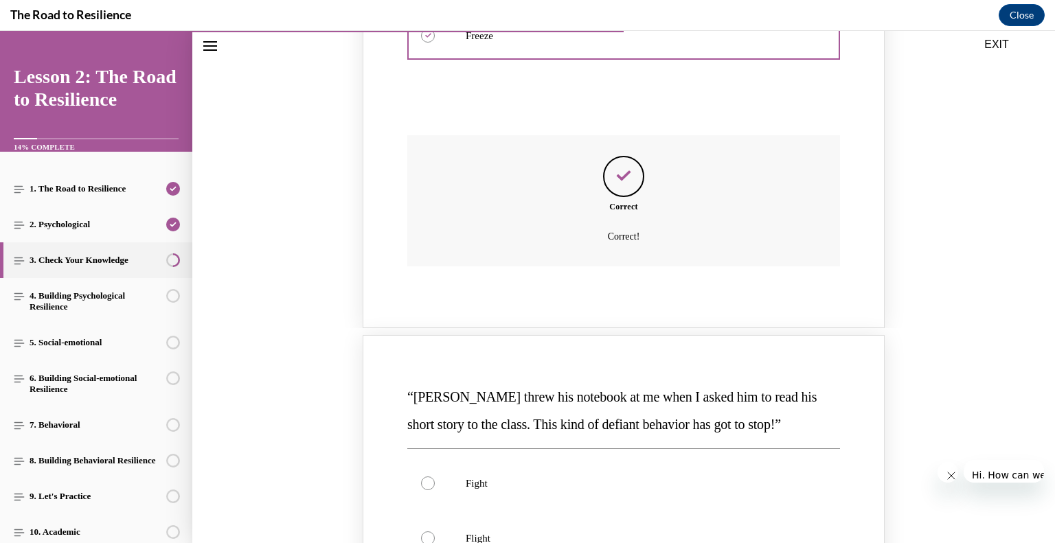
scroll to position [463, 0]
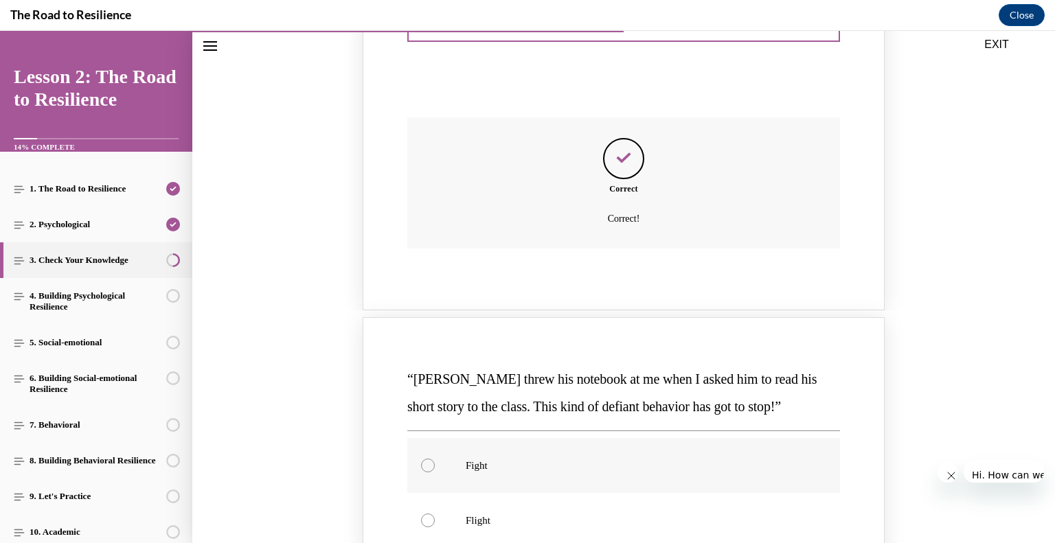
click at [483, 438] on label "Fight" at bounding box center [623, 465] width 433 height 55
click at [435, 459] on input "Fight" at bounding box center [428, 466] width 14 height 14
radio input "true"
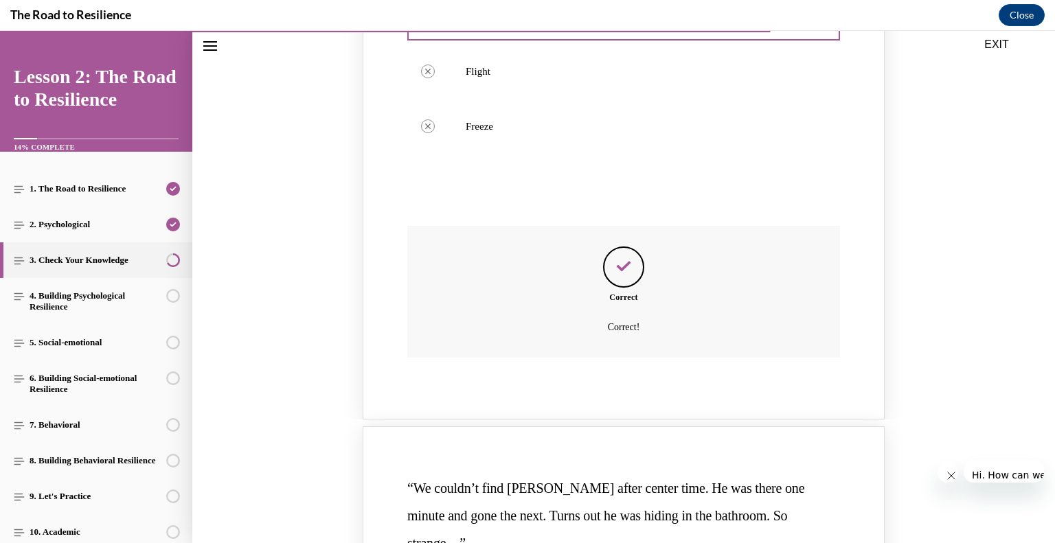
scroll to position [931, 0]
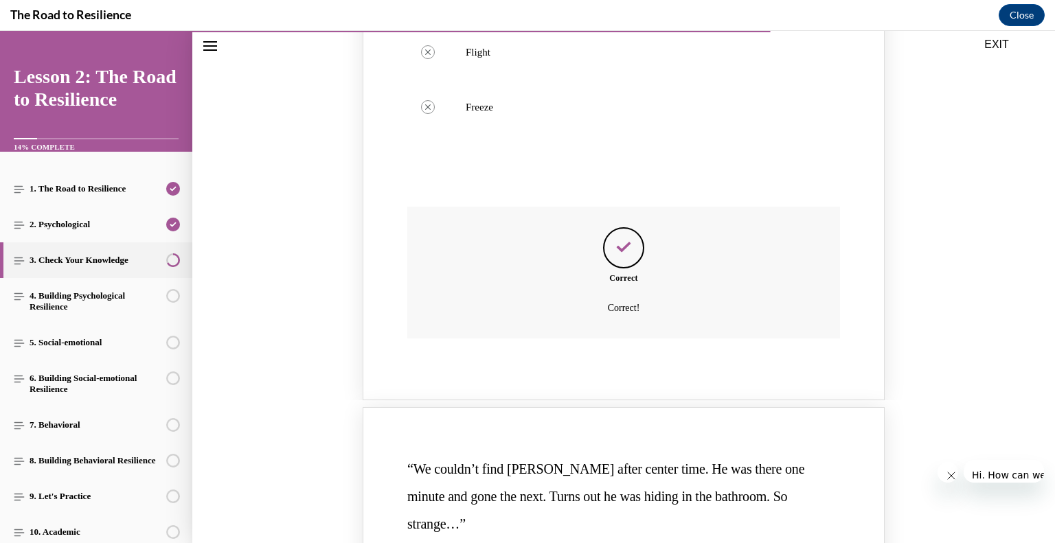
radio input "true"
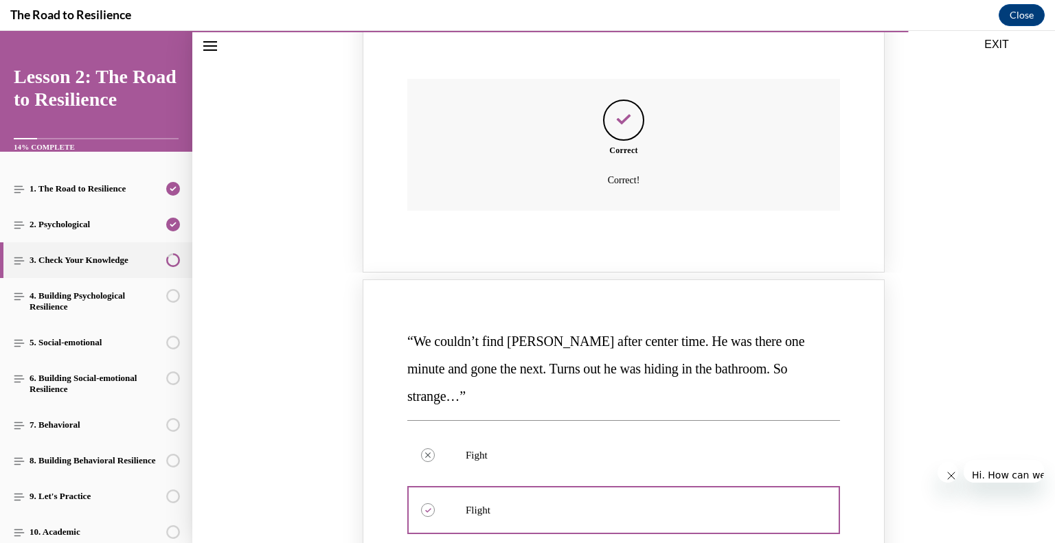
scroll to position [1122, 0]
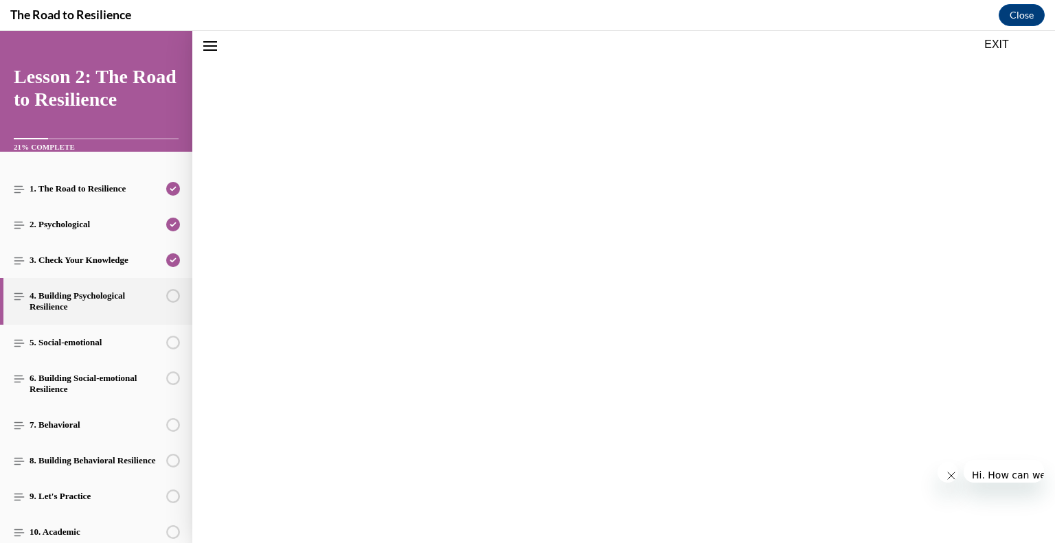
scroll to position [32, 0]
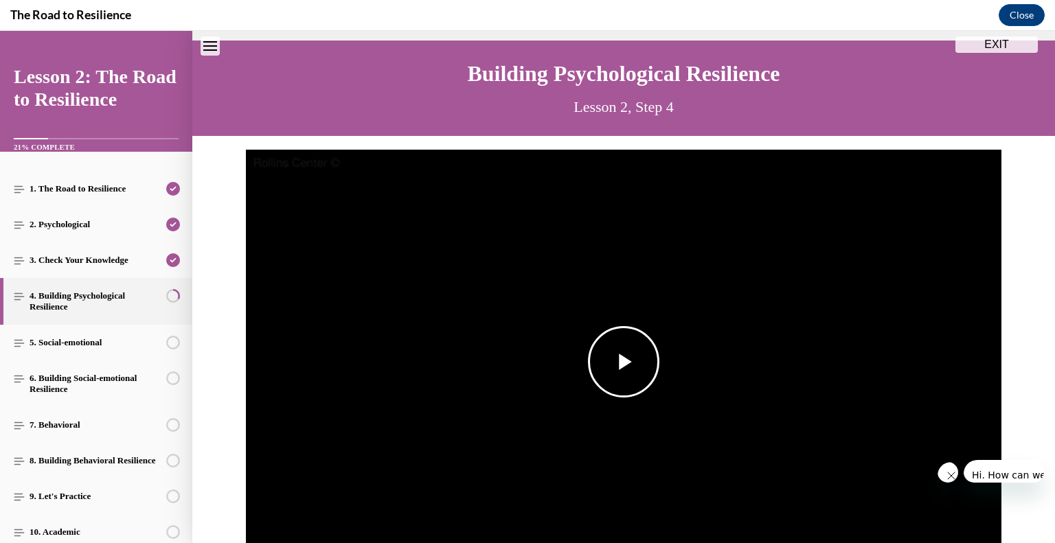
click at [623, 362] on span "Video player" at bounding box center [623, 362] width 0 height 0
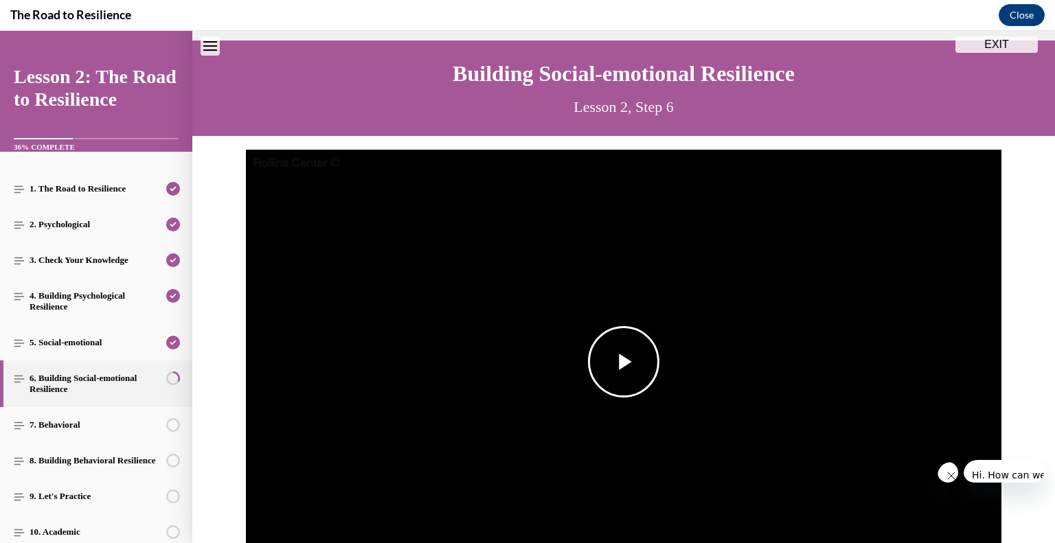
click at [623, 362] on span "Video player" at bounding box center [623, 362] width 0 height 0
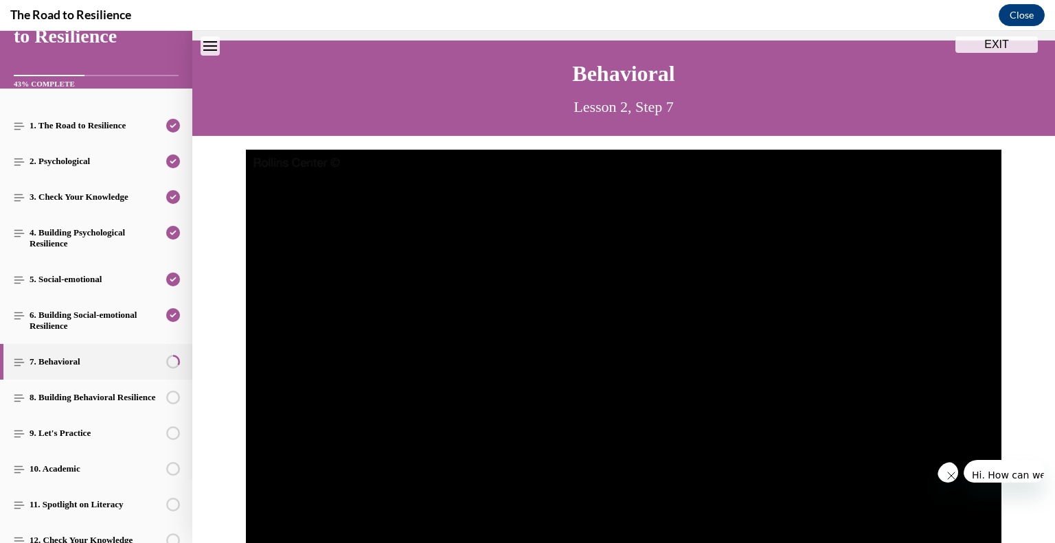
scroll to position [66, 0]
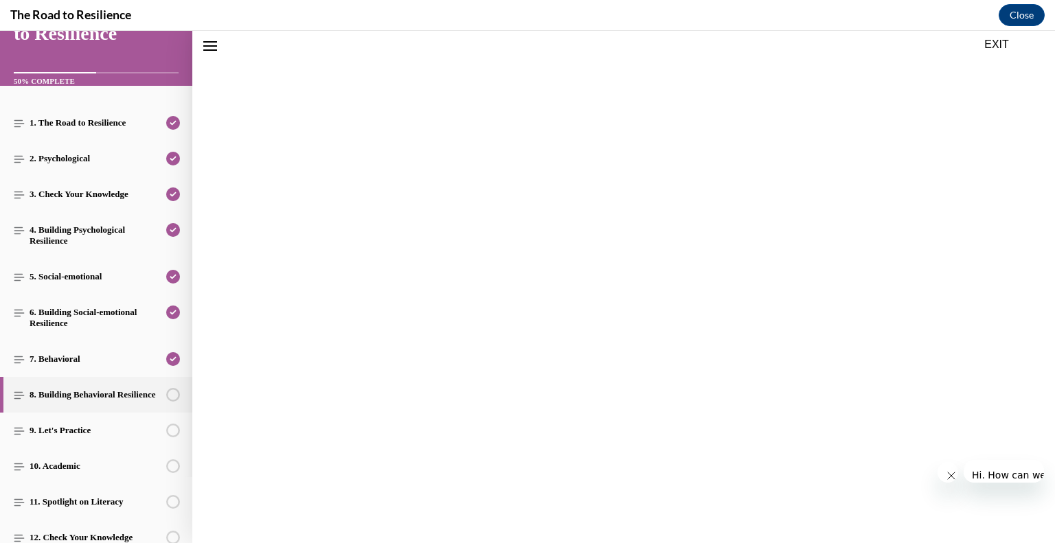
scroll to position [32, 0]
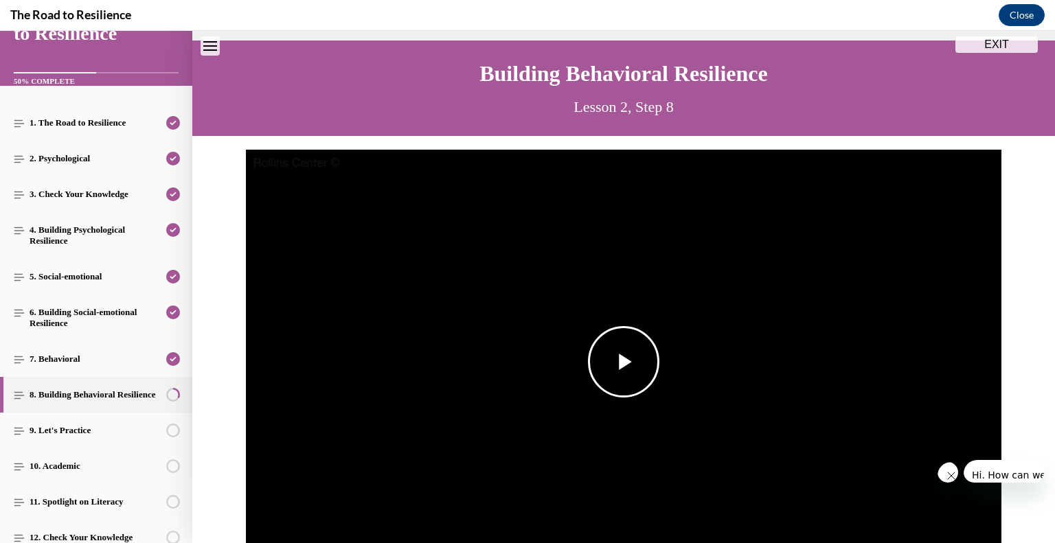
click at [623, 362] on span "Video player" at bounding box center [623, 362] width 0 height 0
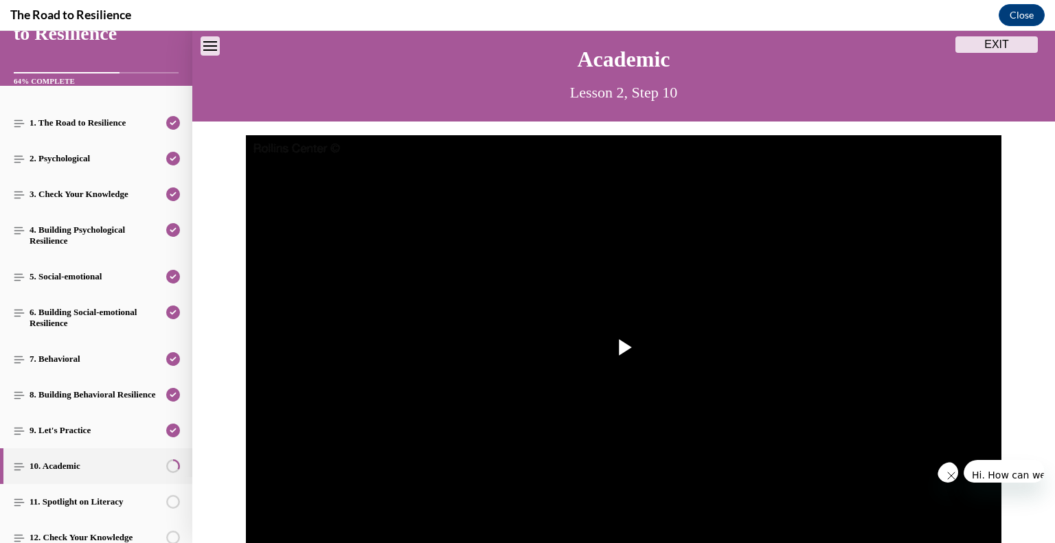
scroll to position [58, 0]
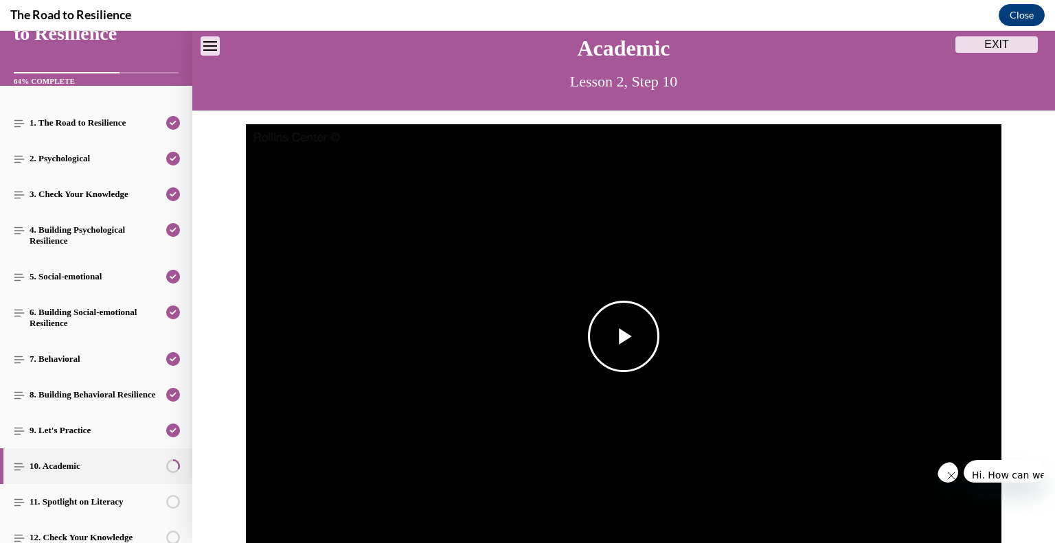
click at [623, 336] on span "Video player" at bounding box center [623, 336] width 0 height 0
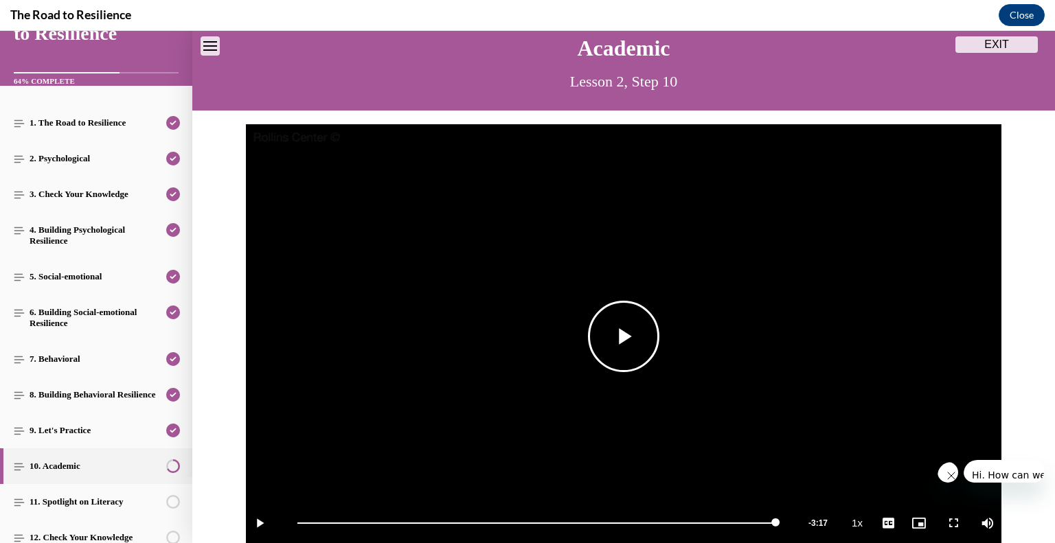
scroll to position [56, 0]
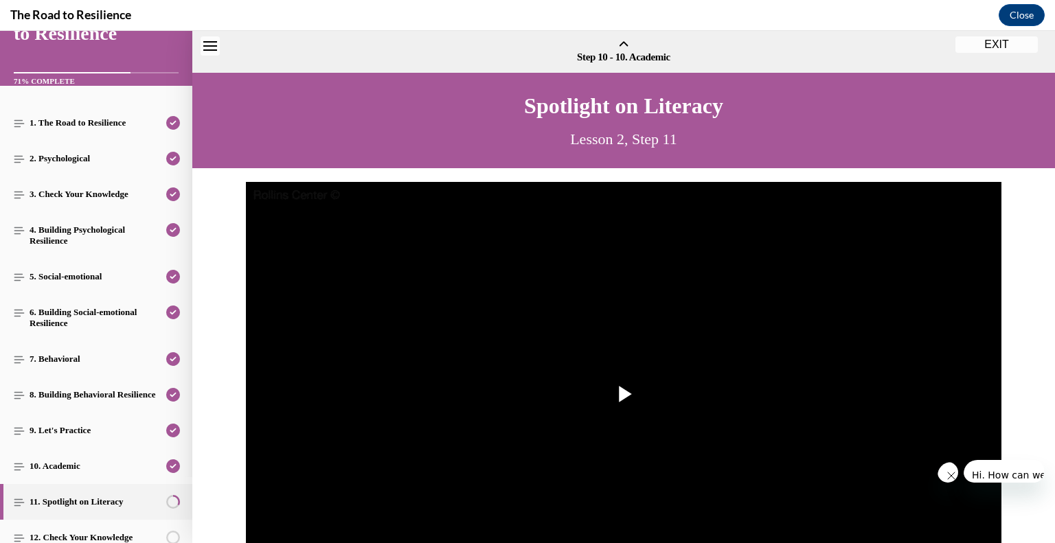
scroll to position [32, 0]
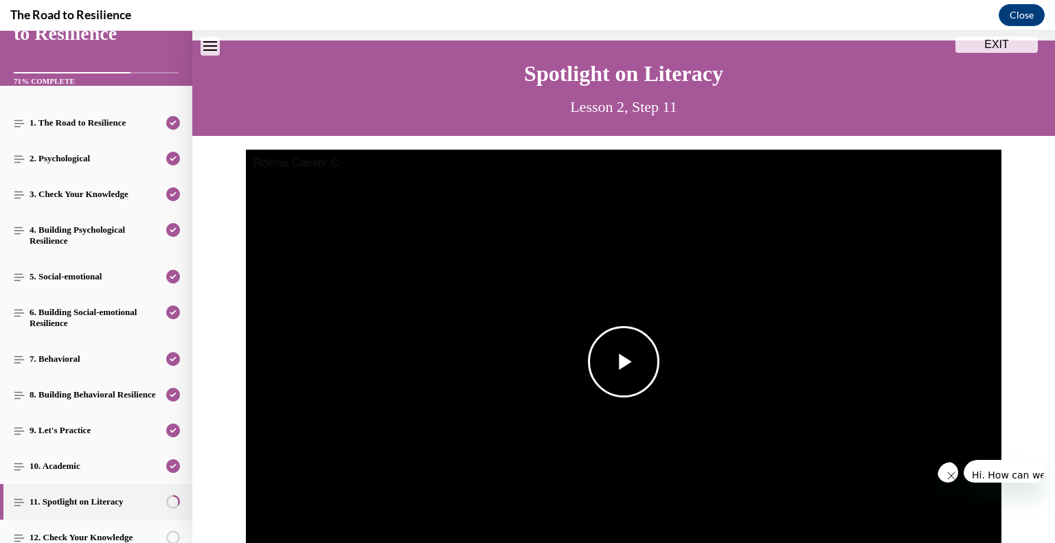
click at [623, 362] on span "Video player" at bounding box center [623, 362] width 0 height 0
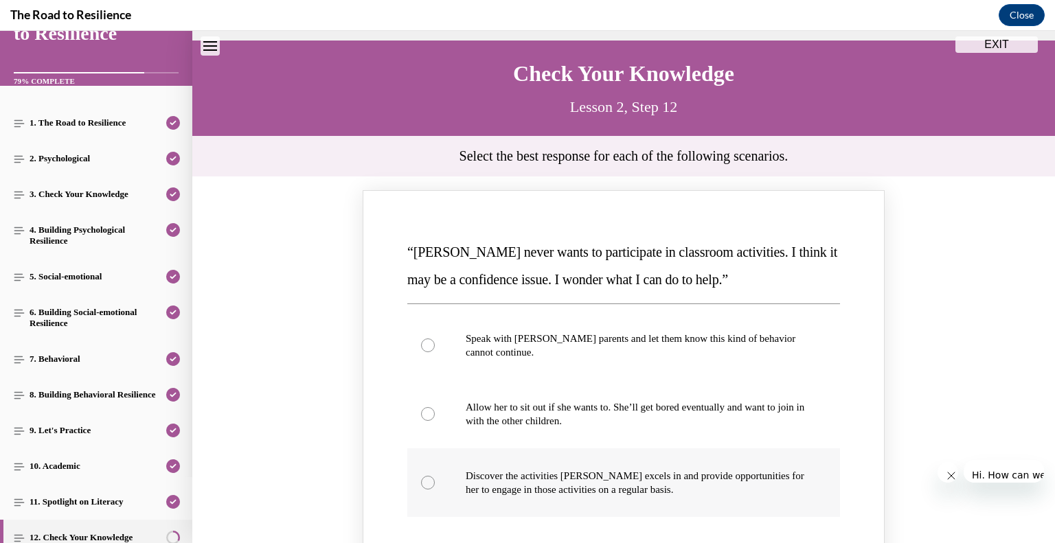
click at [435, 476] on div "Knowledge check: Multiple choice" at bounding box center [428, 483] width 14 height 14
click at [435, 476] on input "Discover the activities [PERSON_NAME] excels in and provide opportunities for h…" at bounding box center [428, 483] width 14 height 14
radio input "true"
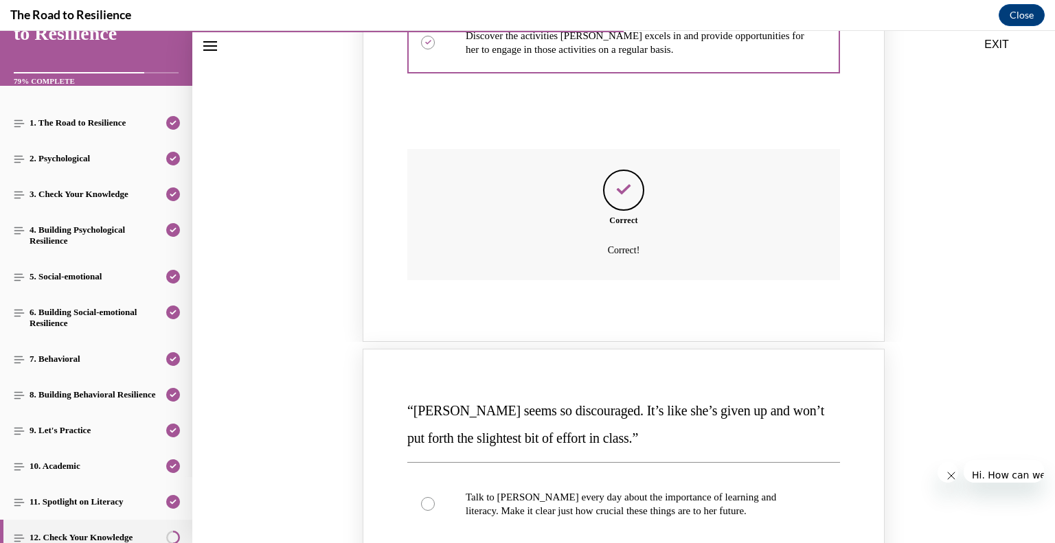
scroll to position [509, 0]
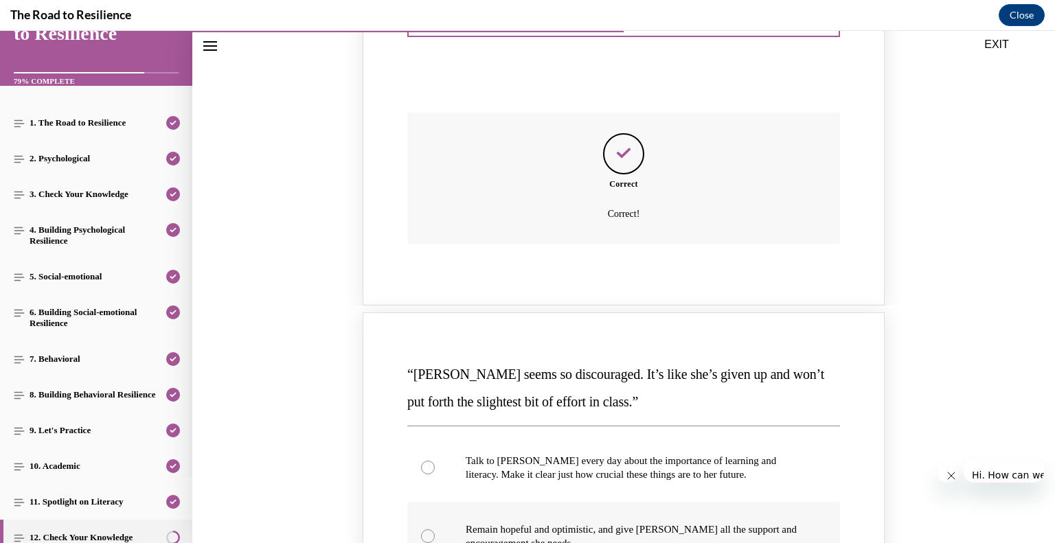
click at [626, 502] on label "Remain hopeful and optimistic, and give [PERSON_NAME] all the support and encou…" at bounding box center [623, 536] width 433 height 69
click at [435, 529] on input "Remain hopeful and optimistic, and give [PERSON_NAME] all the support and encou…" at bounding box center [428, 536] width 14 height 14
radio input "true"
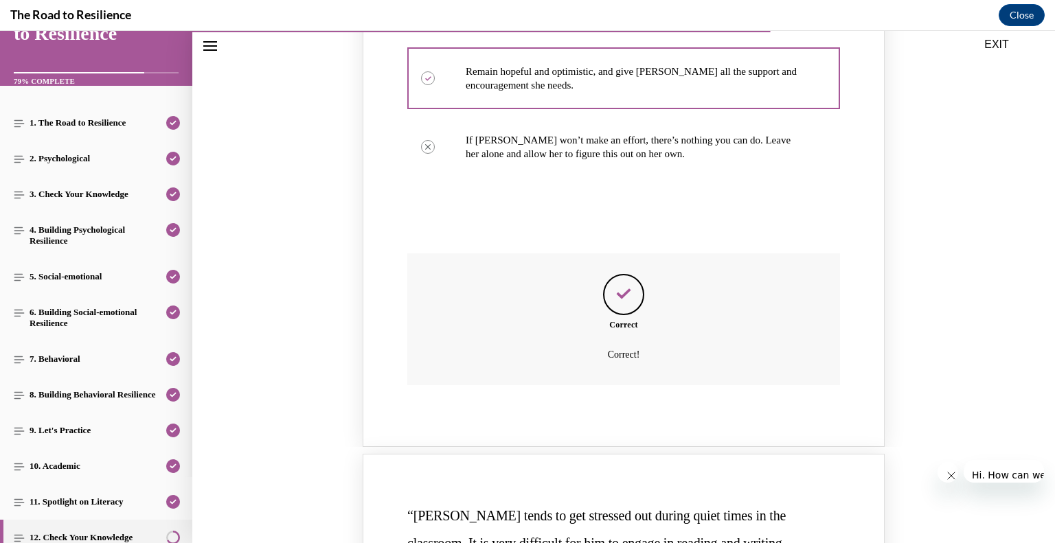
scroll to position [994, 0]
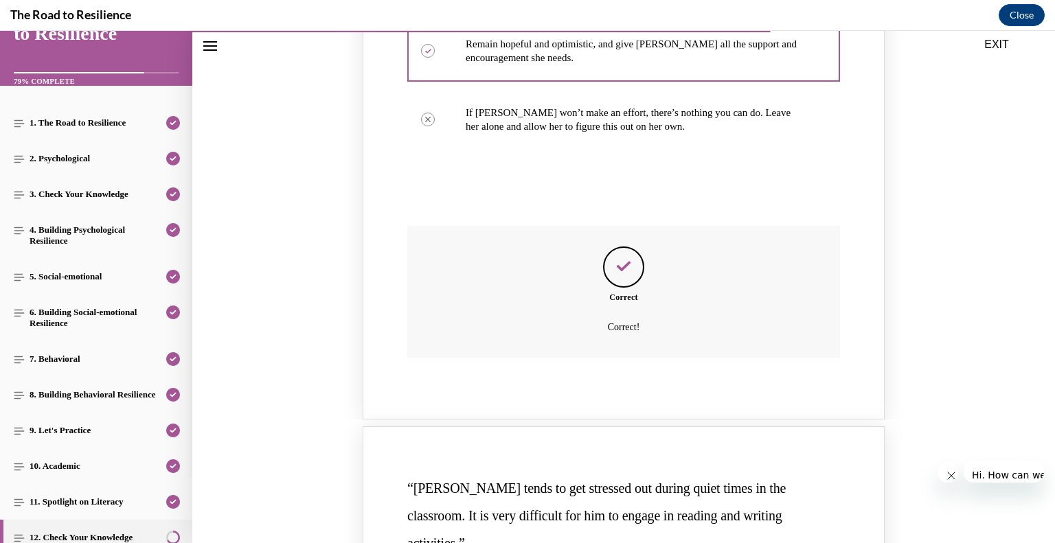
radio input "true"
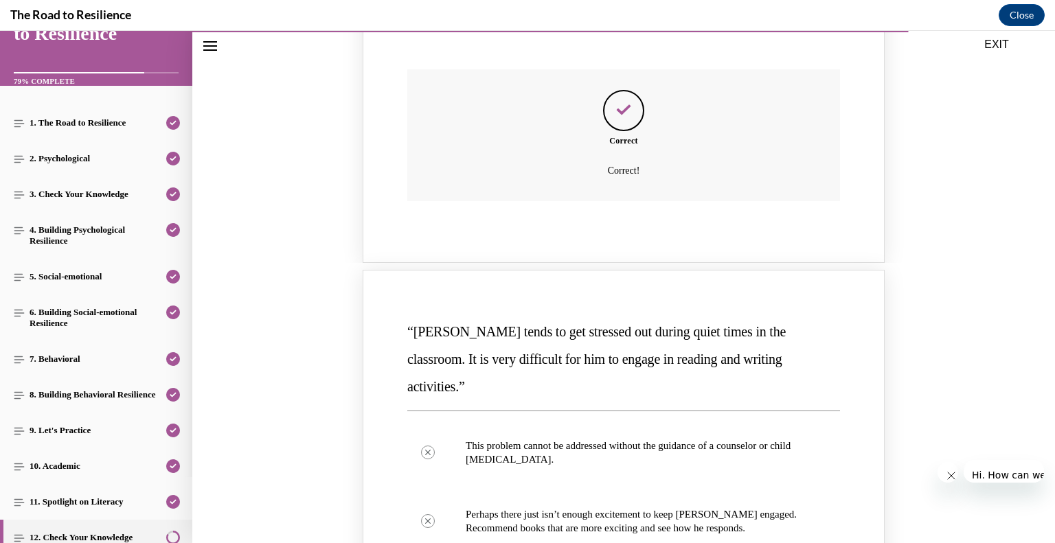
scroll to position [1197, 0]
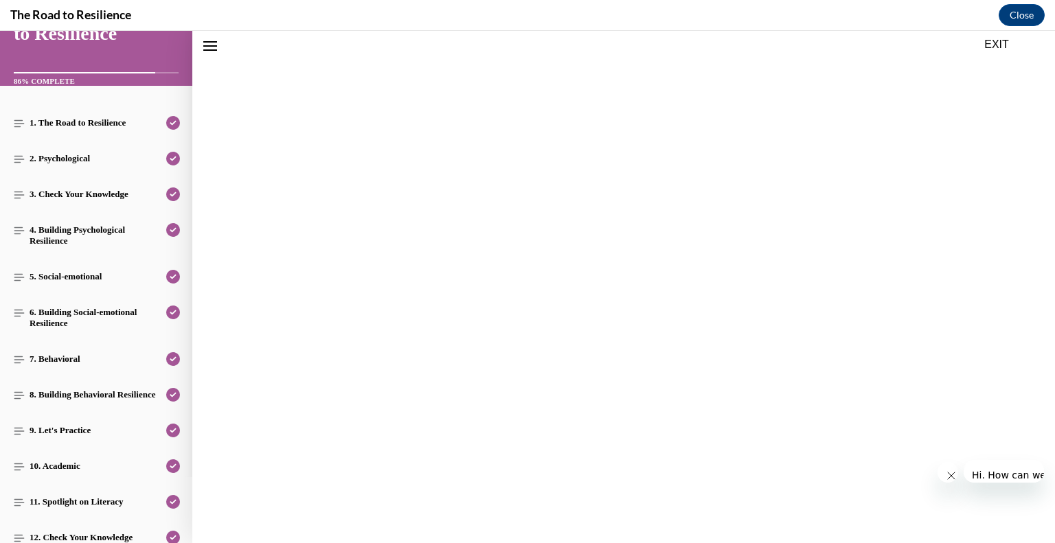
scroll to position [32, 0]
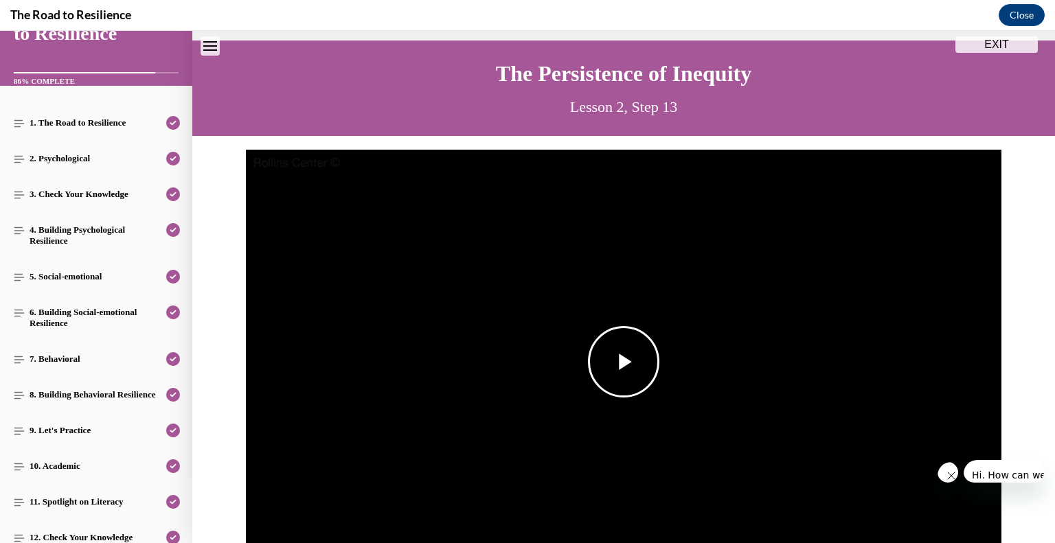
click at [623, 362] on span "Video player" at bounding box center [623, 362] width 0 height 0
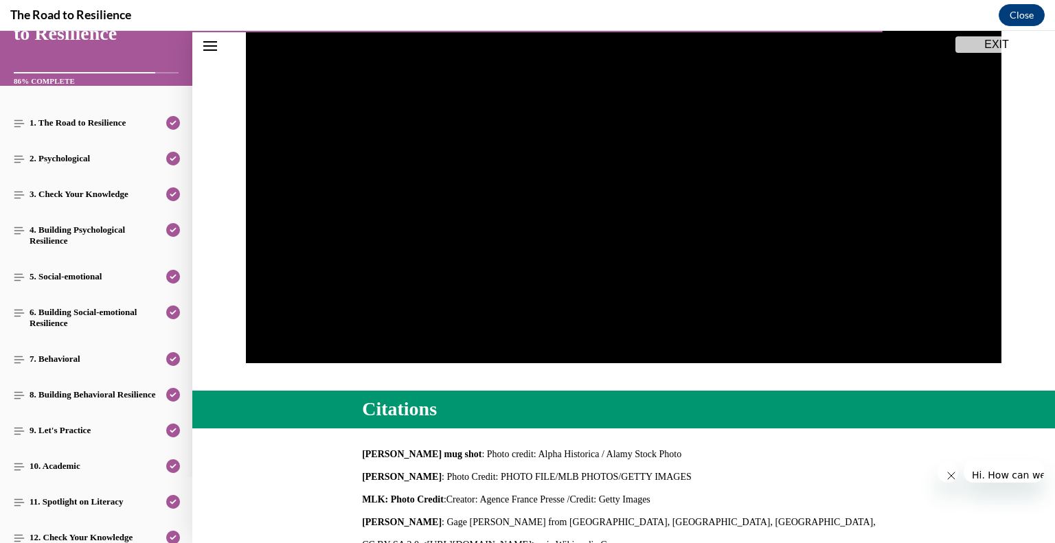
scroll to position [252, 0]
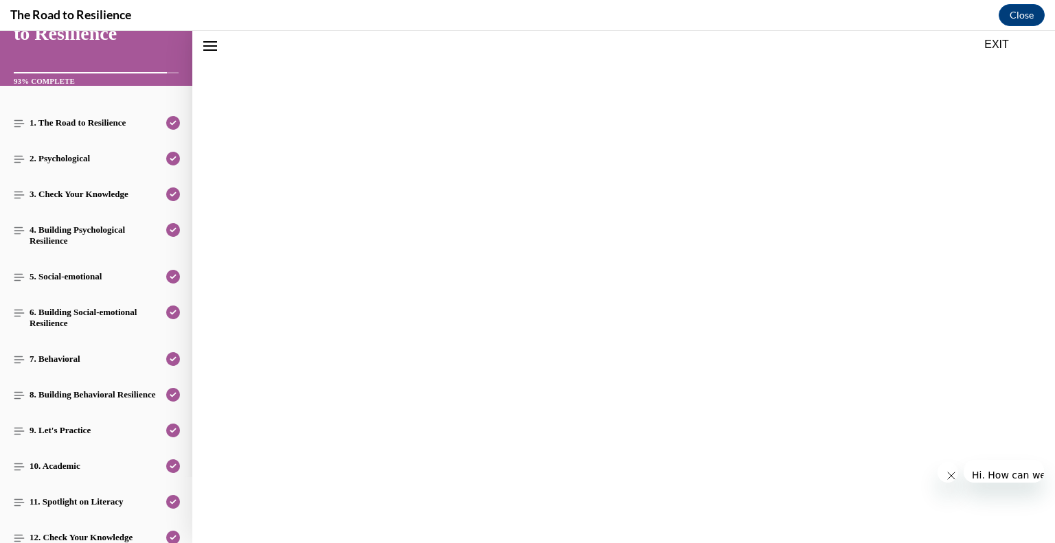
scroll to position [32, 0]
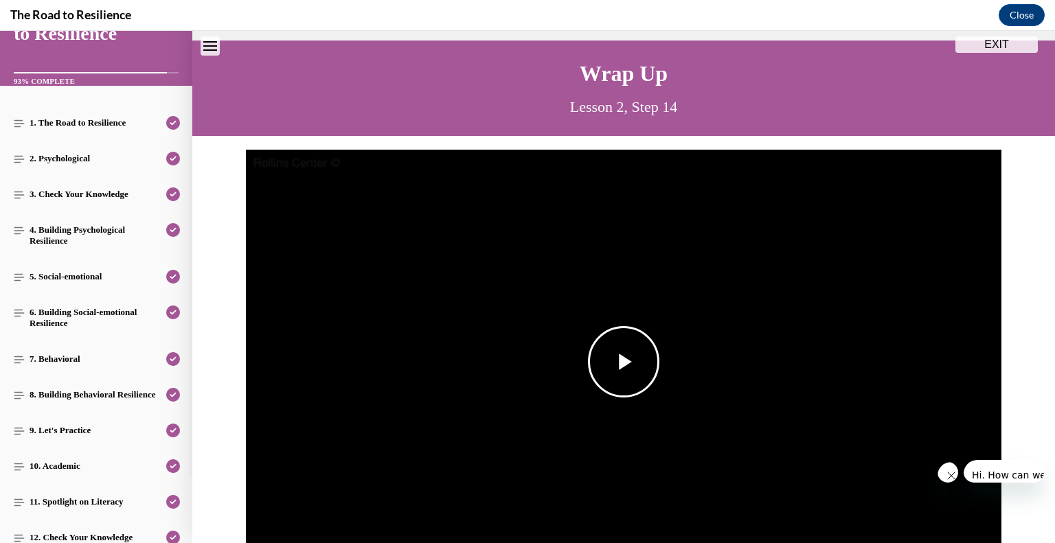
click at [623, 362] on span "Video player" at bounding box center [623, 362] width 0 height 0
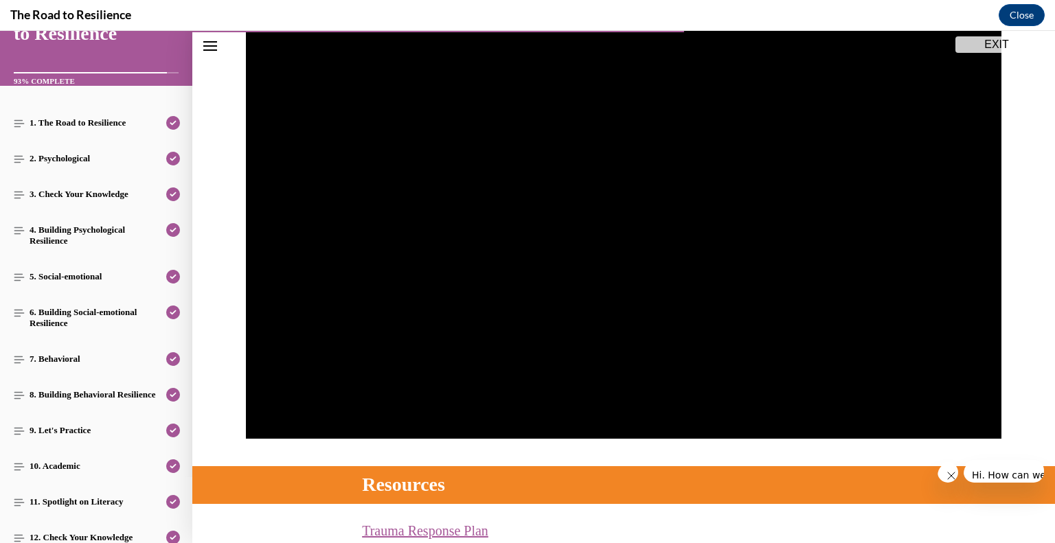
scroll to position [165, 0]
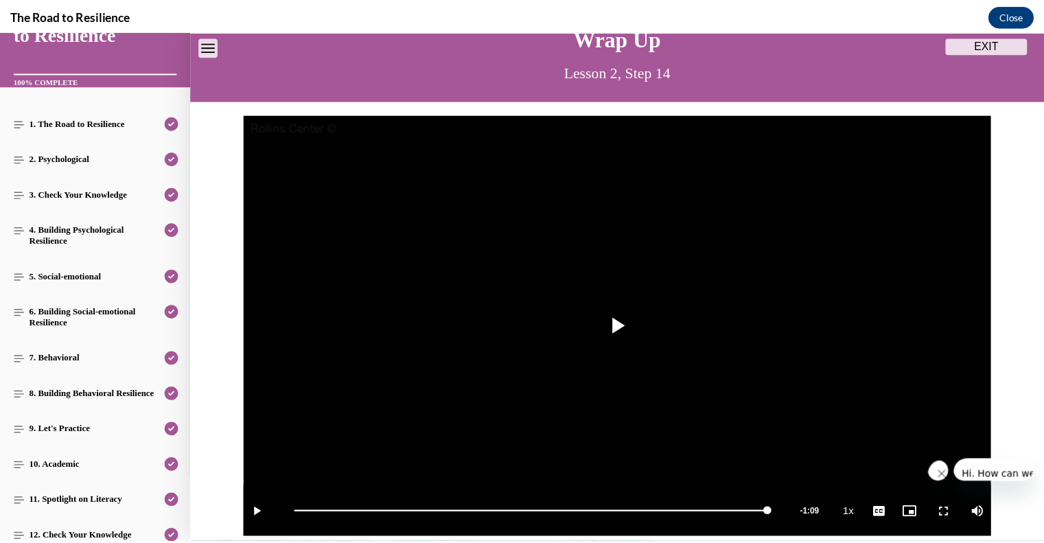
scroll to position [0, 0]
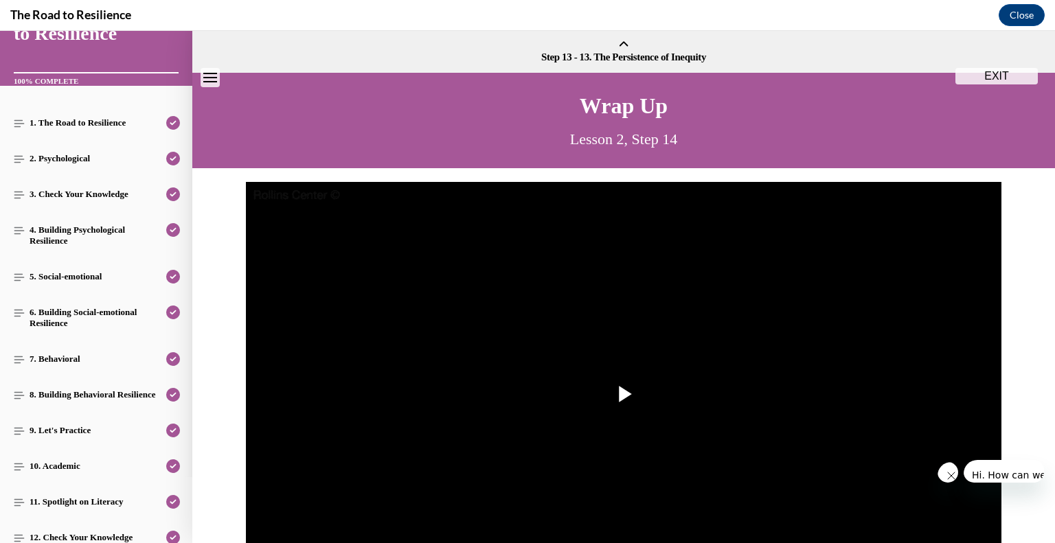
click at [1005, 71] on button "EXIT" at bounding box center [996, 76] width 82 height 16
